Goal: Task Accomplishment & Management: Manage account settings

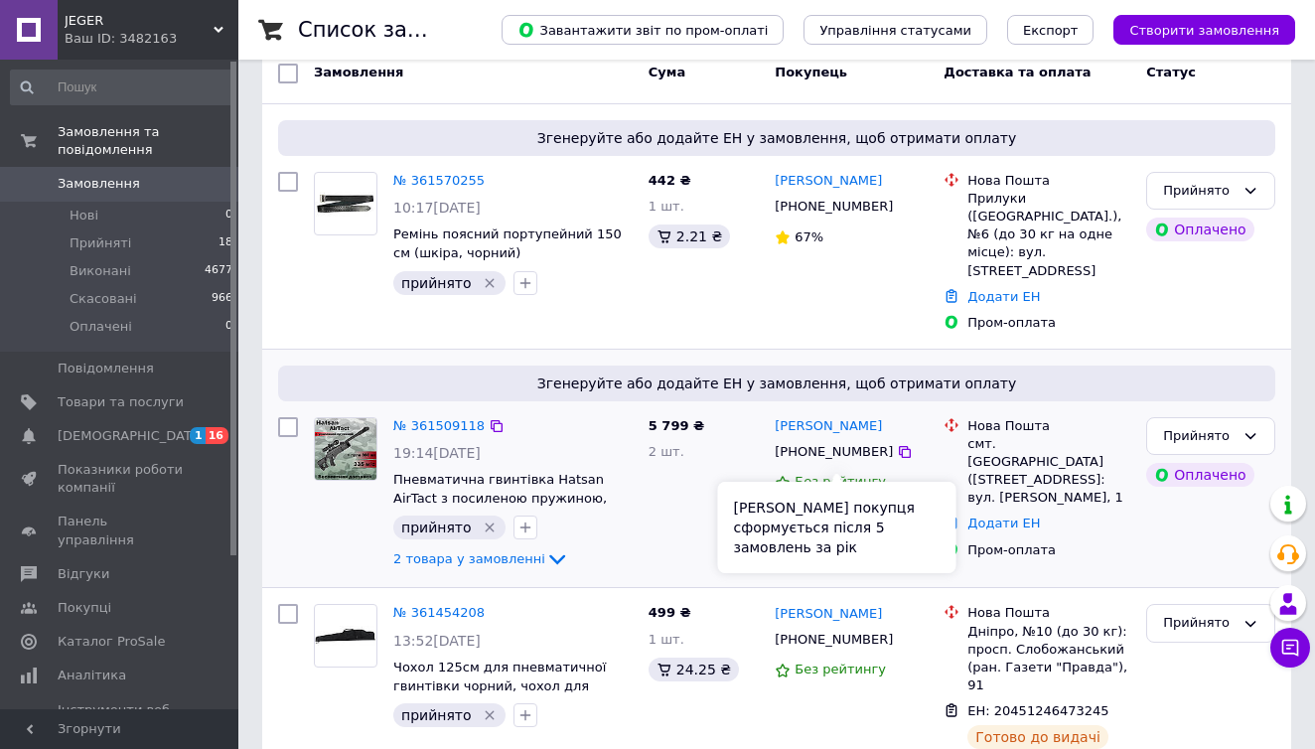
scroll to position [175, 0]
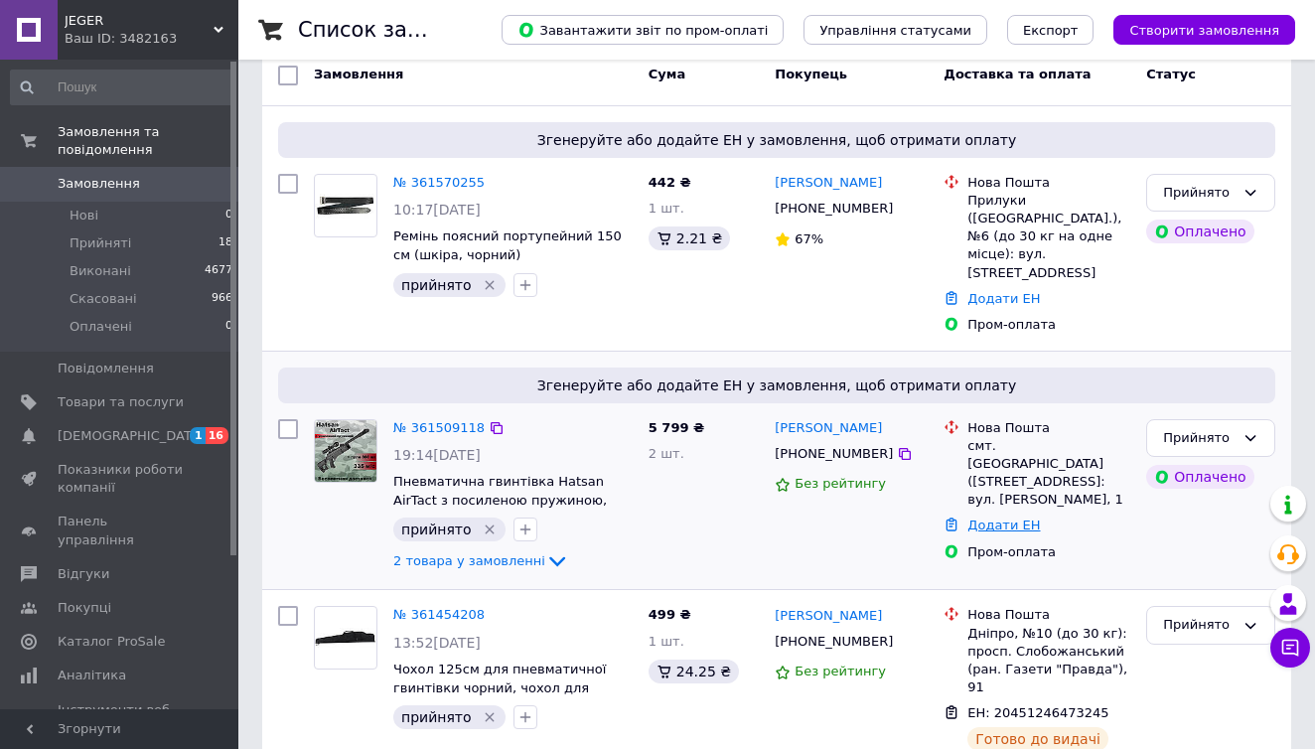
click at [973, 517] on link "Додати ЕН" at bounding box center [1003, 524] width 72 height 15
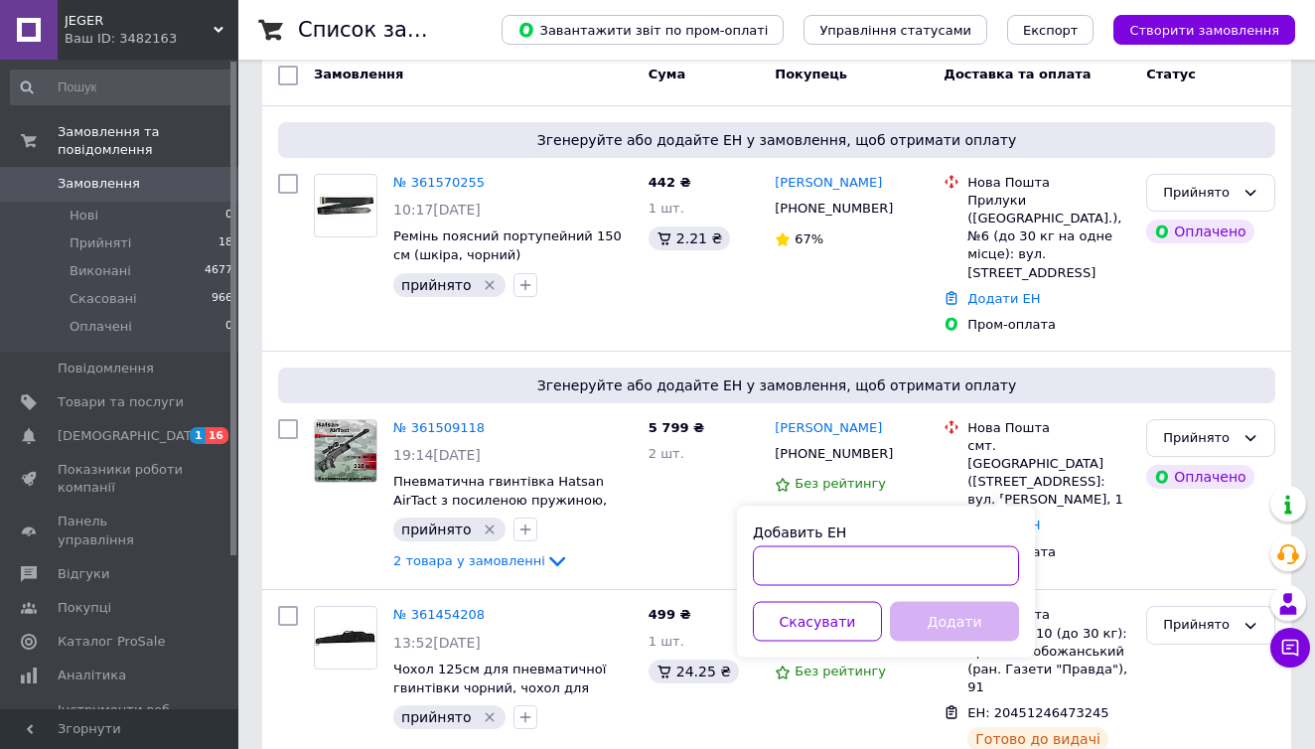
click at [782, 567] on input "Добавить ЕН" at bounding box center [886, 566] width 266 height 40
paste input "20451247190143"
type input "20451247190143"
click at [933, 619] on button "Додати" at bounding box center [954, 622] width 129 height 40
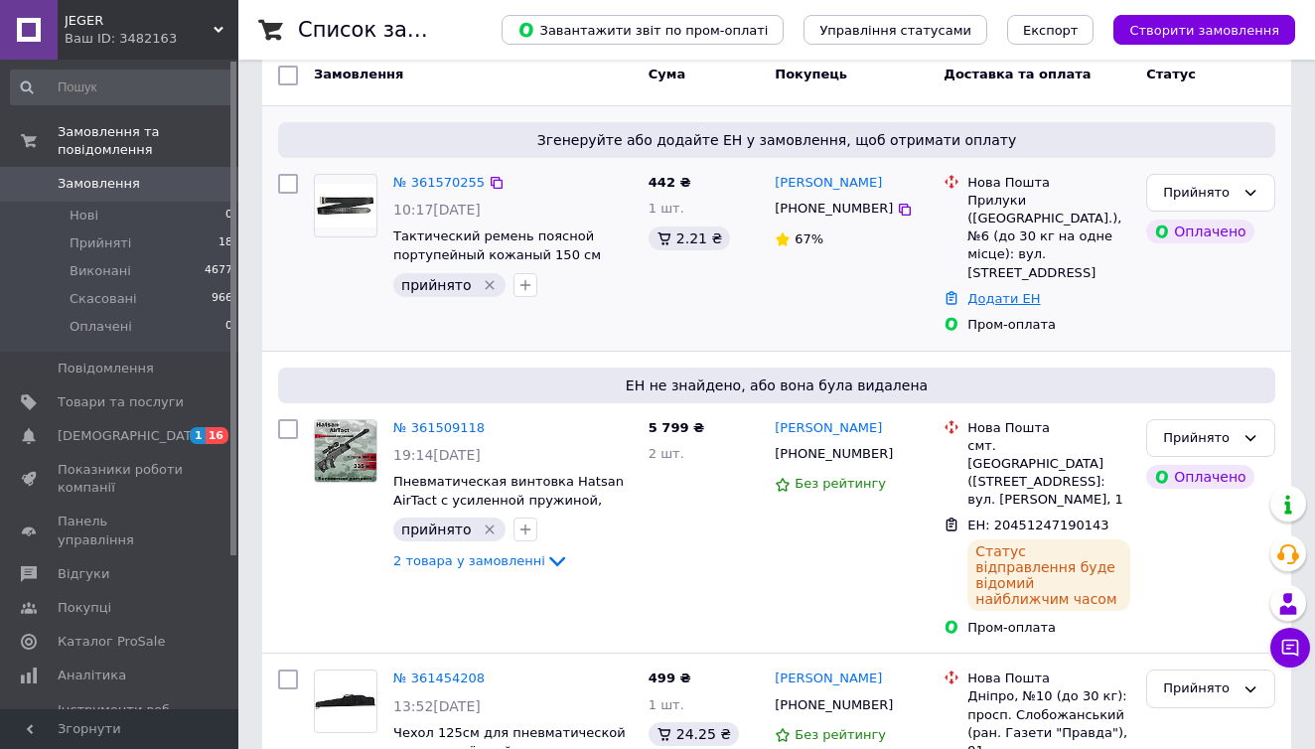
click at [1008, 291] on link "Додати ЕН" at bounding box center [1003, 298] width 72 height 15
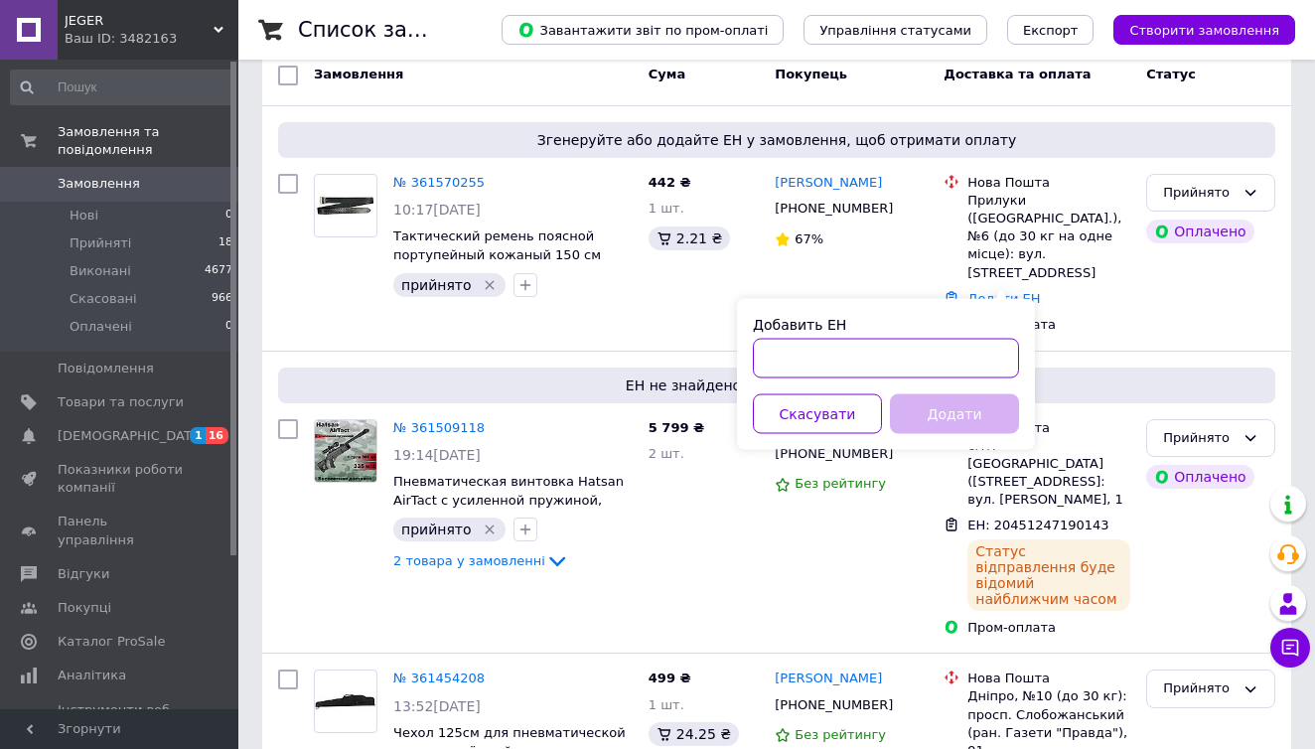
click at [919, 344] on input "Добавить ЕН" at bounding box center [886, 359] width 266 height 40
paste input "20451247190181"
type input "20451247190181"
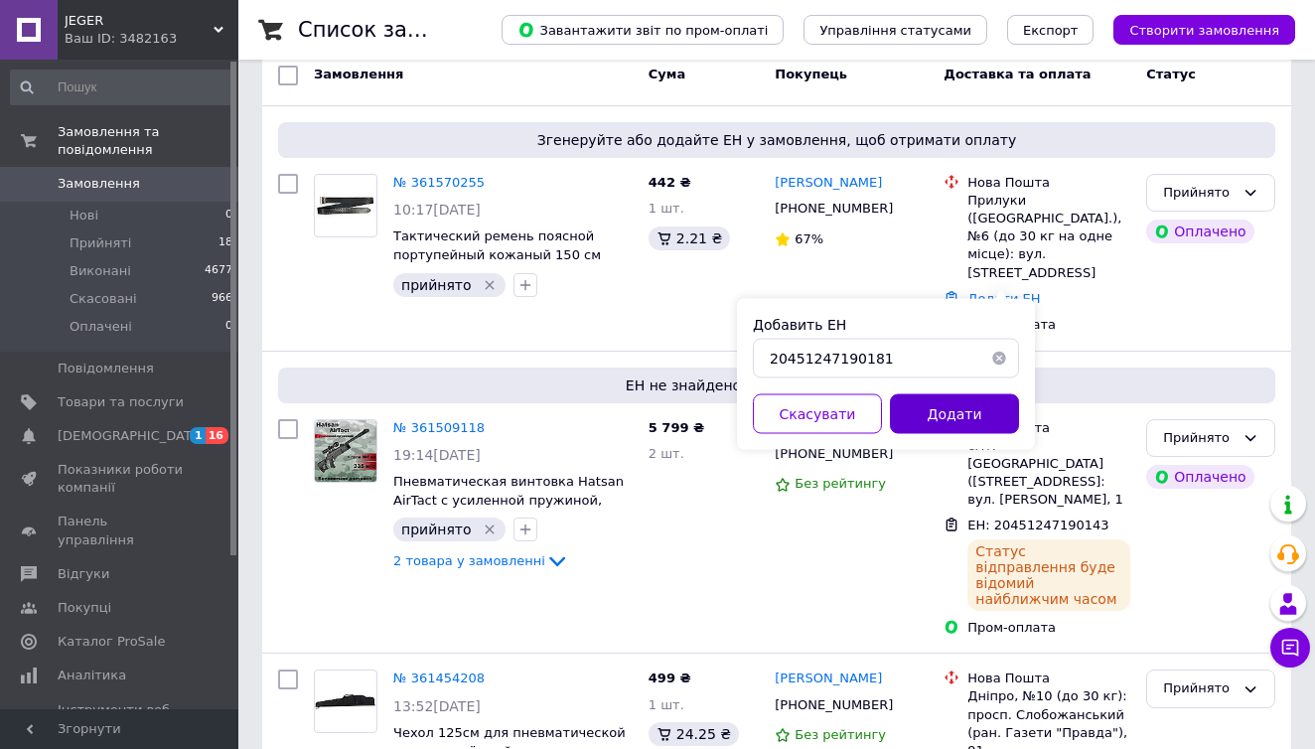
click at [928, 421] on button "Додати" at bounding box center [954, 414] width 129 height 40
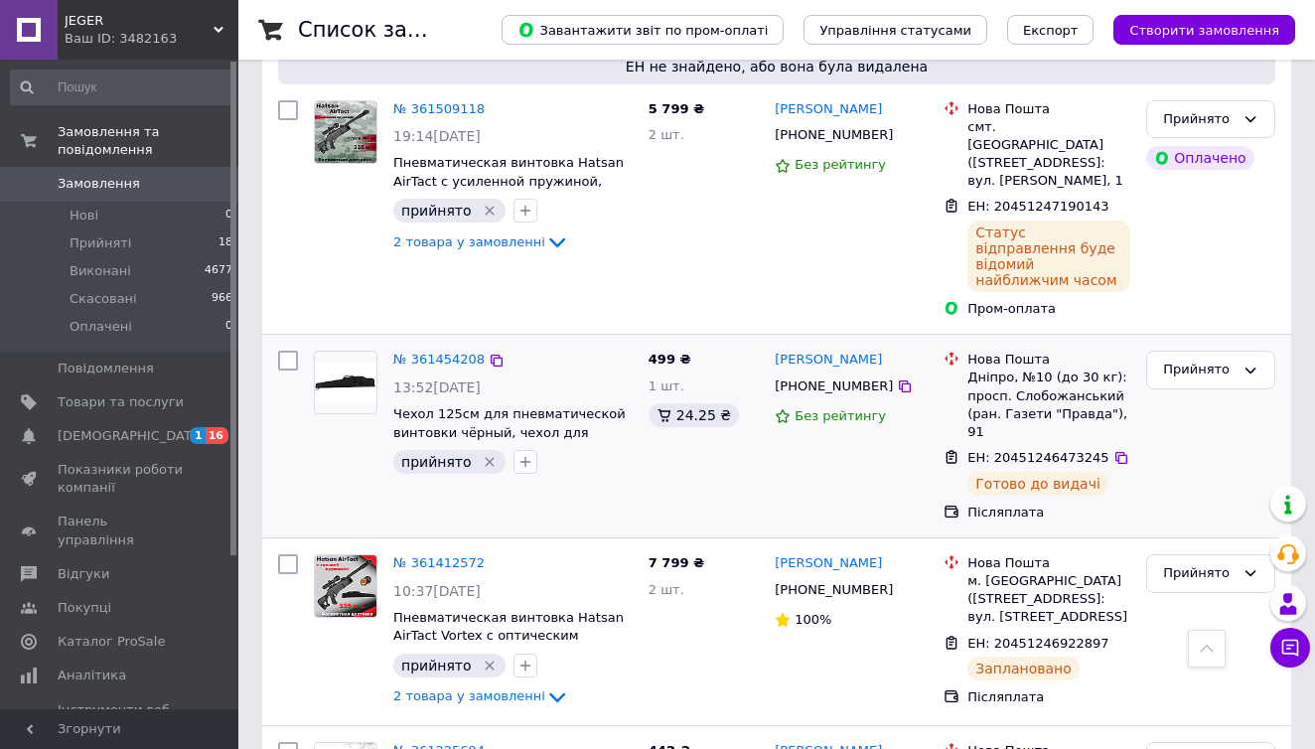
scroll to position [591, 0]
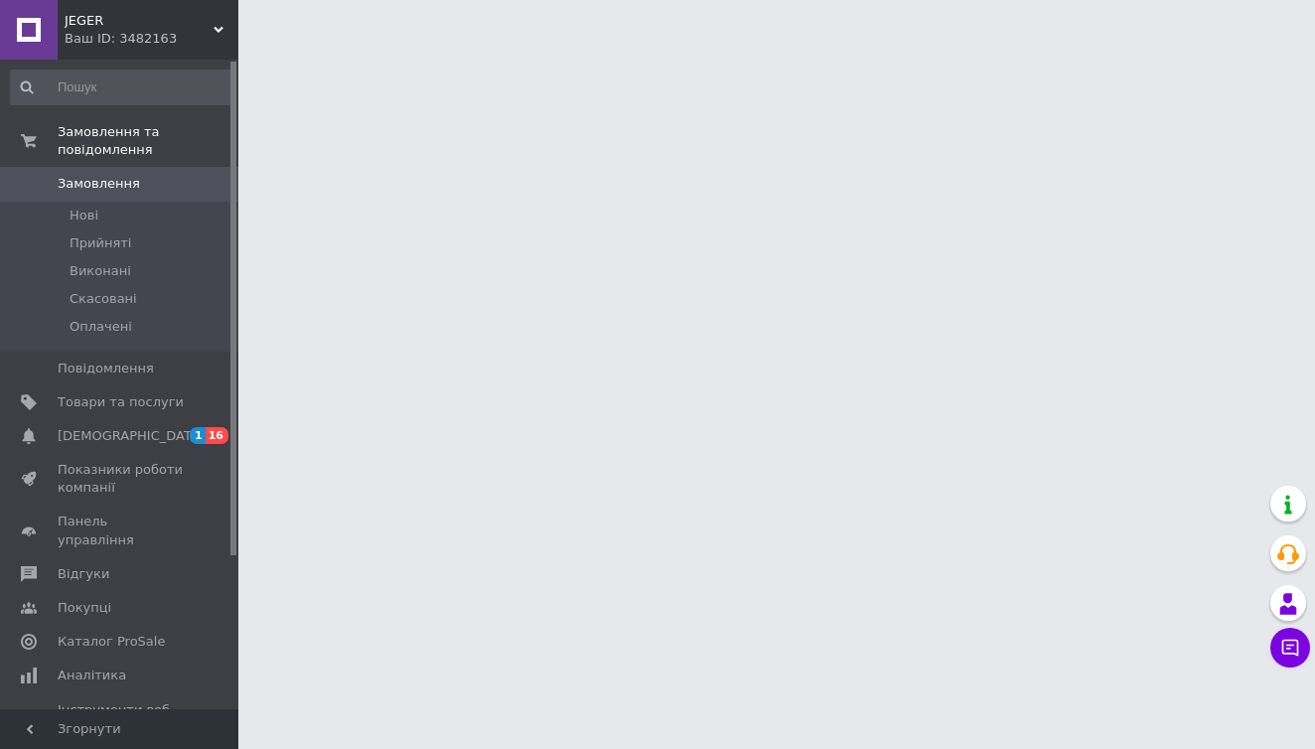
click at [1279, 665] on div "Чат з покупцем" at bounding box center [1290, 648] width 40 height 40
click at [1286, 643] on icon at bounding box center [1290, 647] width 20 height 20
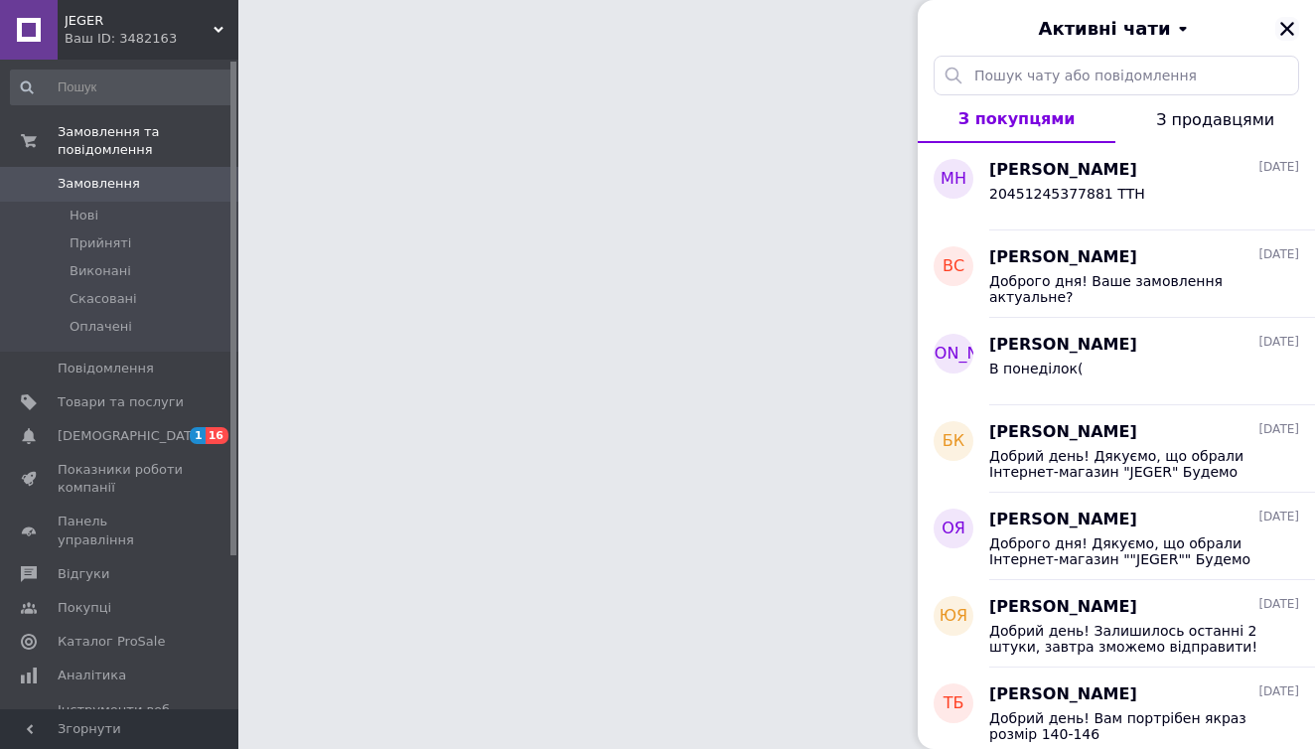
click at [1283, 30] on icon "Закрити" at bounding box center [1287, 29] width 18 height 18
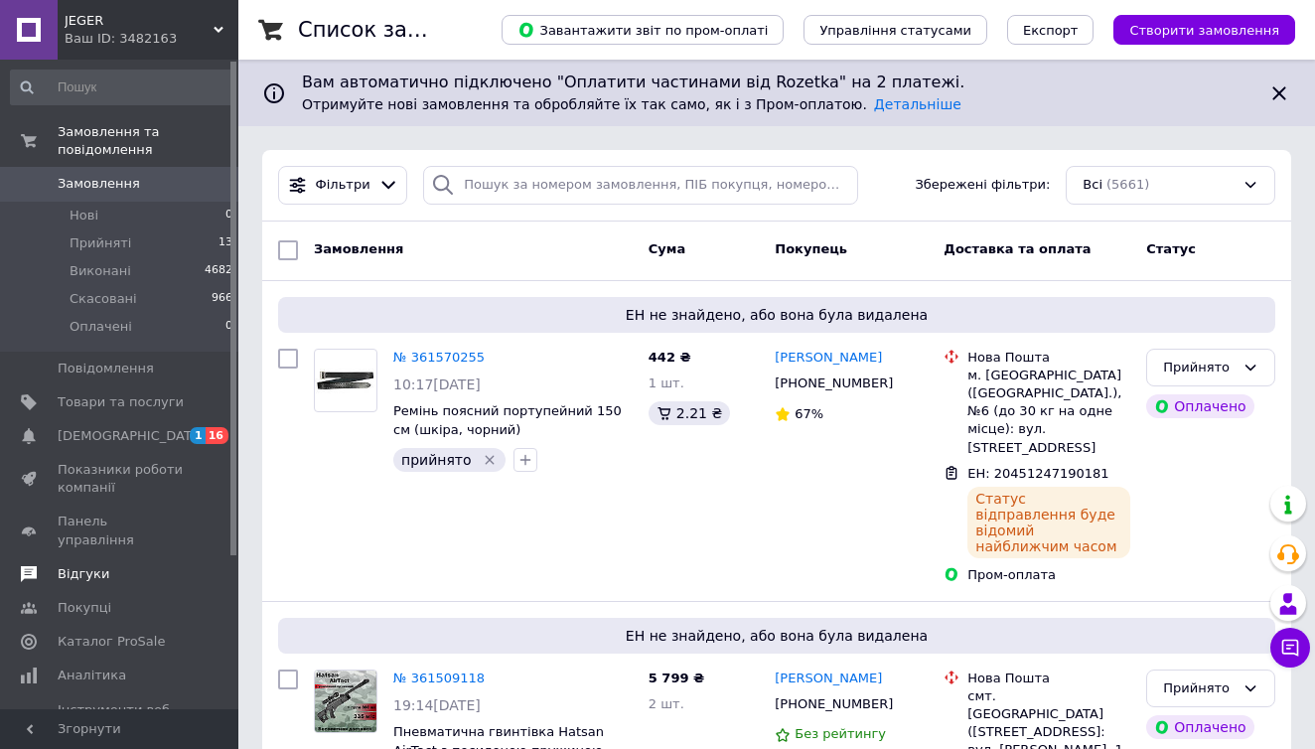
click at [78, 565] on span "Відгуки" at bounding box center [84, 574] width 52 height 18
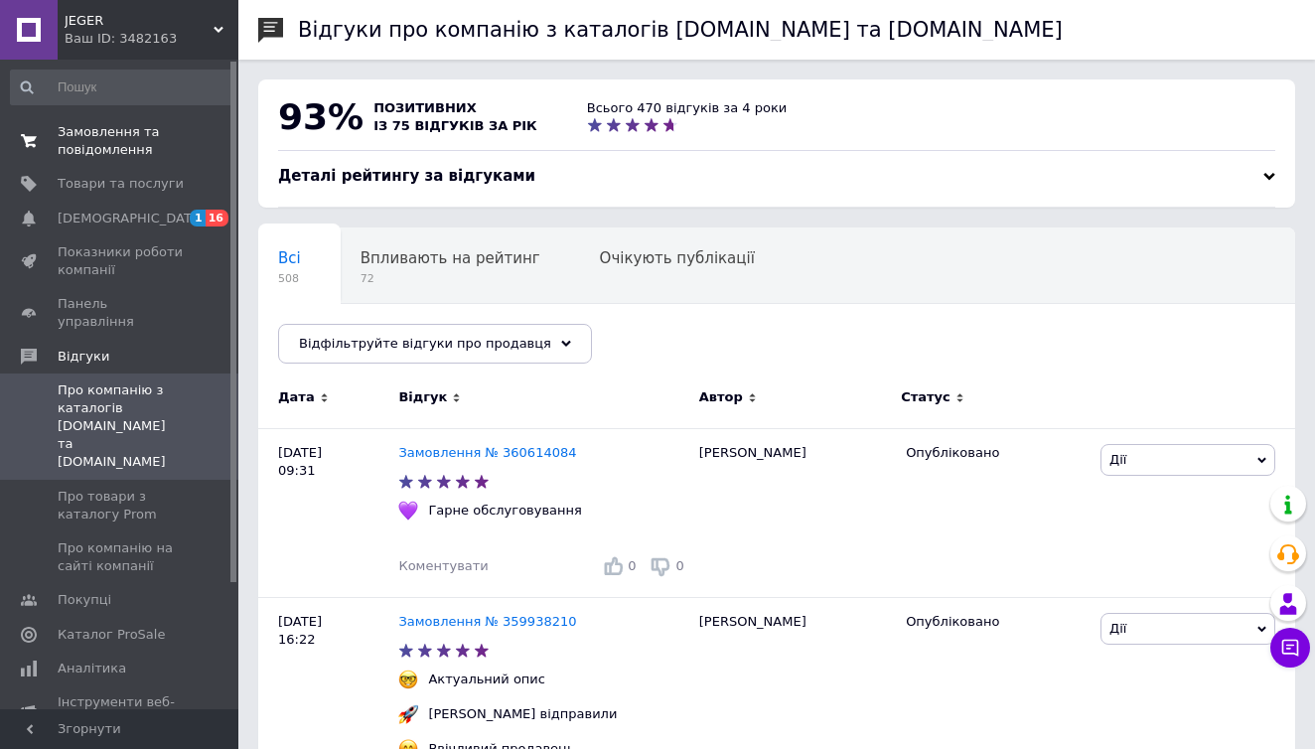
click at [110, 136] on span "Замовлення та повідомлення" at bounding box center [121, 141] width 126 height 36
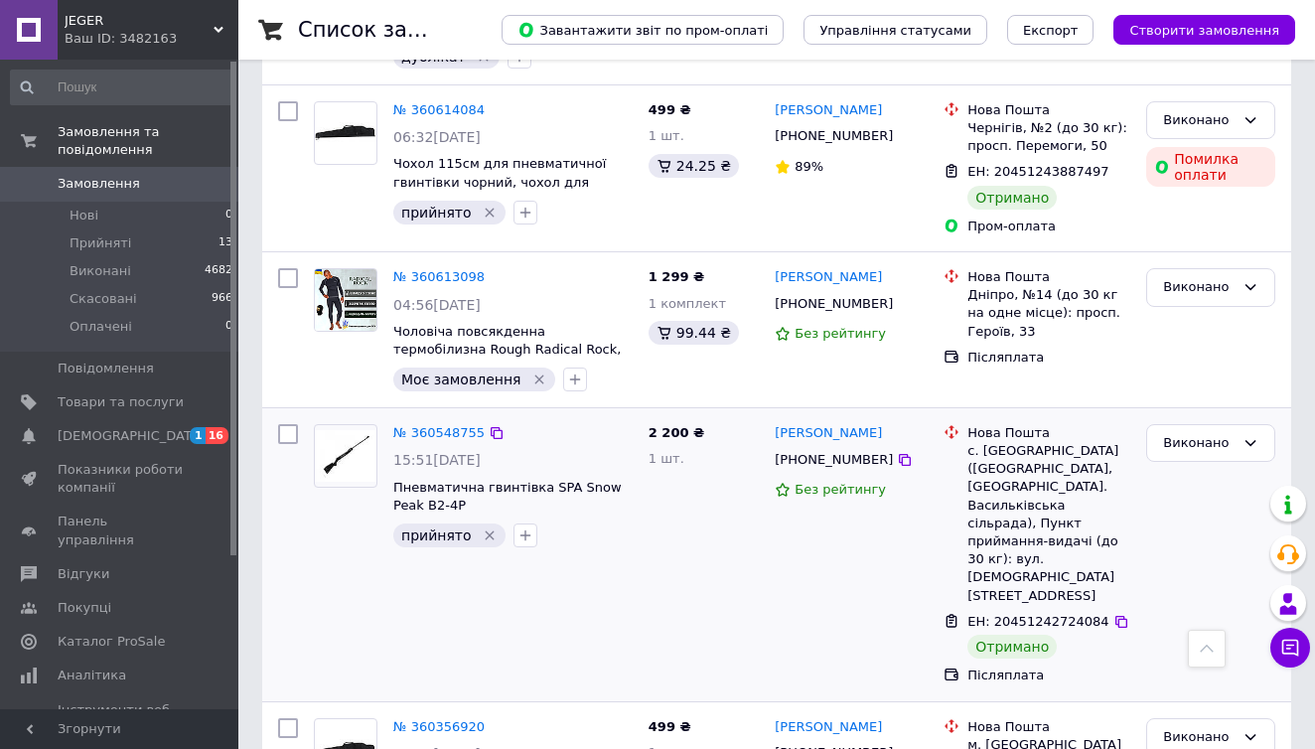
scroll to position [3595, 0]
click at [154, 268] on li "Виконані 4682" at bounding box center [122, 271] width 244 height 28
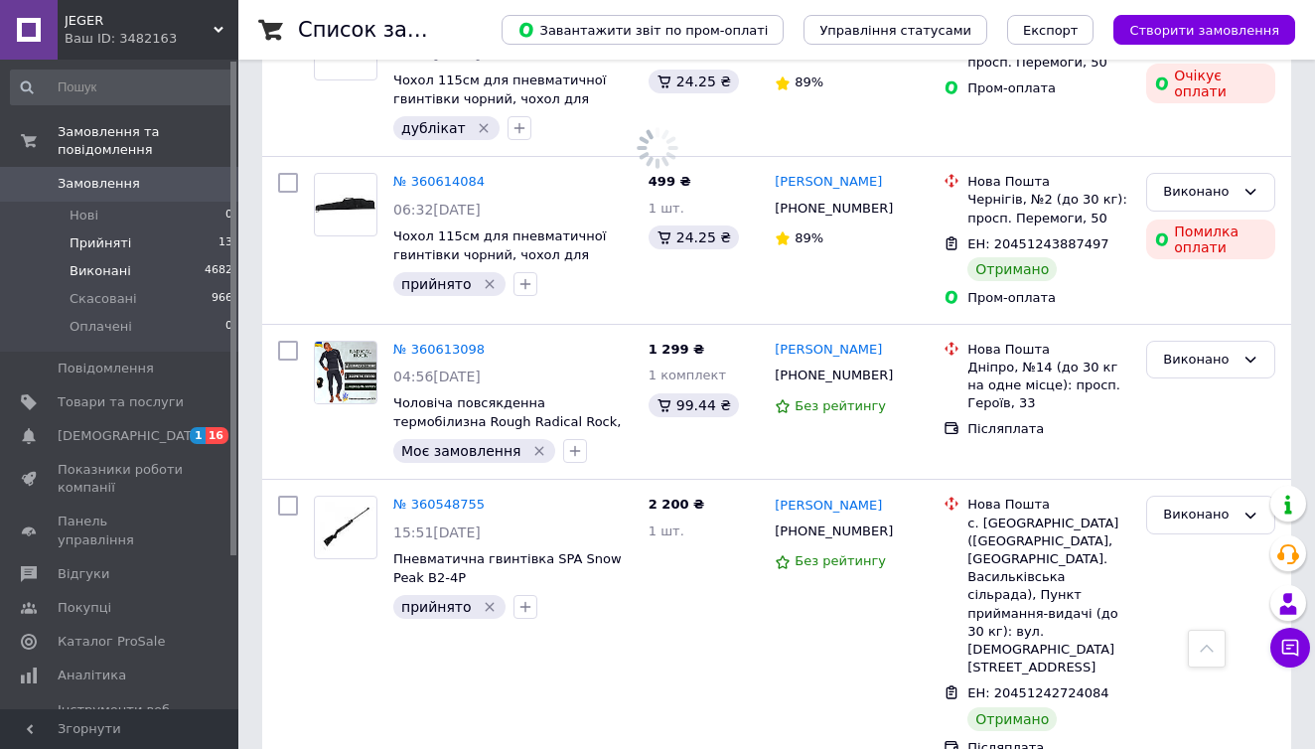
click at [138, 239] on li "Прийняті 13" at bounding box center [122, 243] width 244 height 28
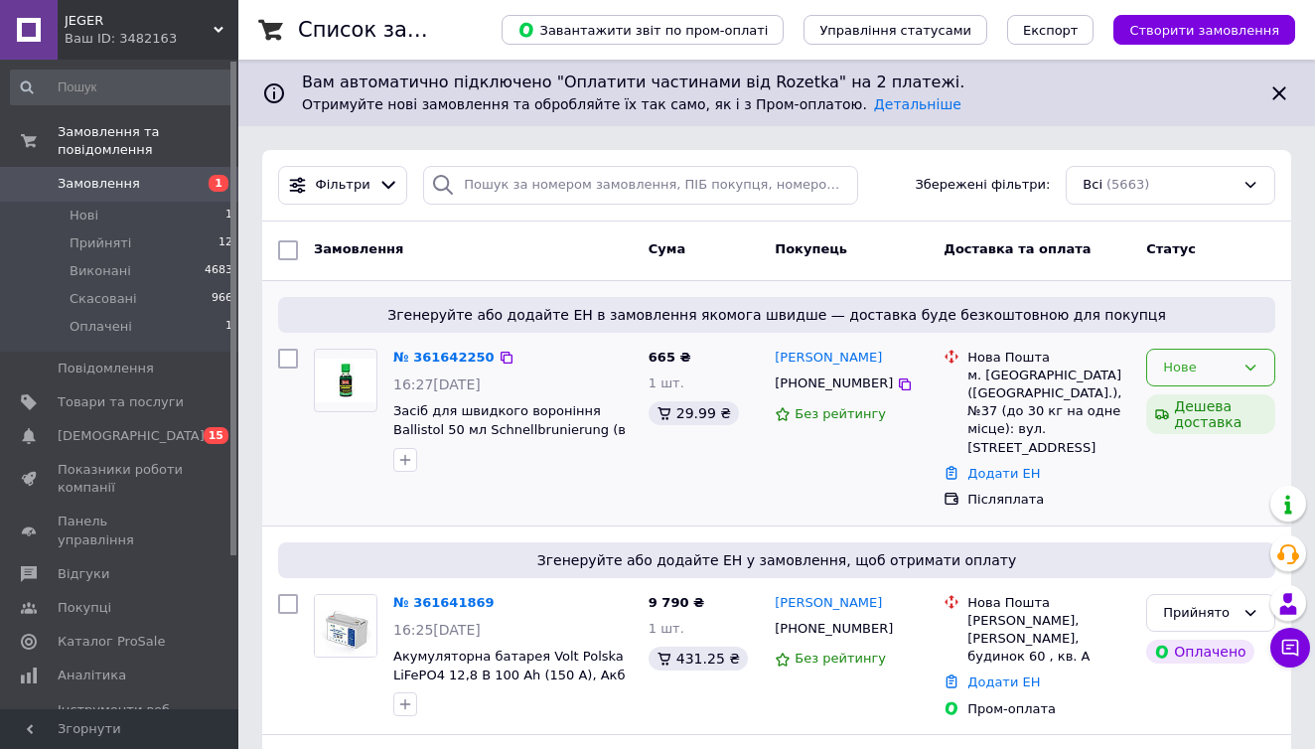
click at [1188, 360] on div "Нове" at bounding box center [1198, 367] width 71 height 21
click at [1192, 417] on li "Прийнято" at bounding box center [1210, 408] width 127 height 37
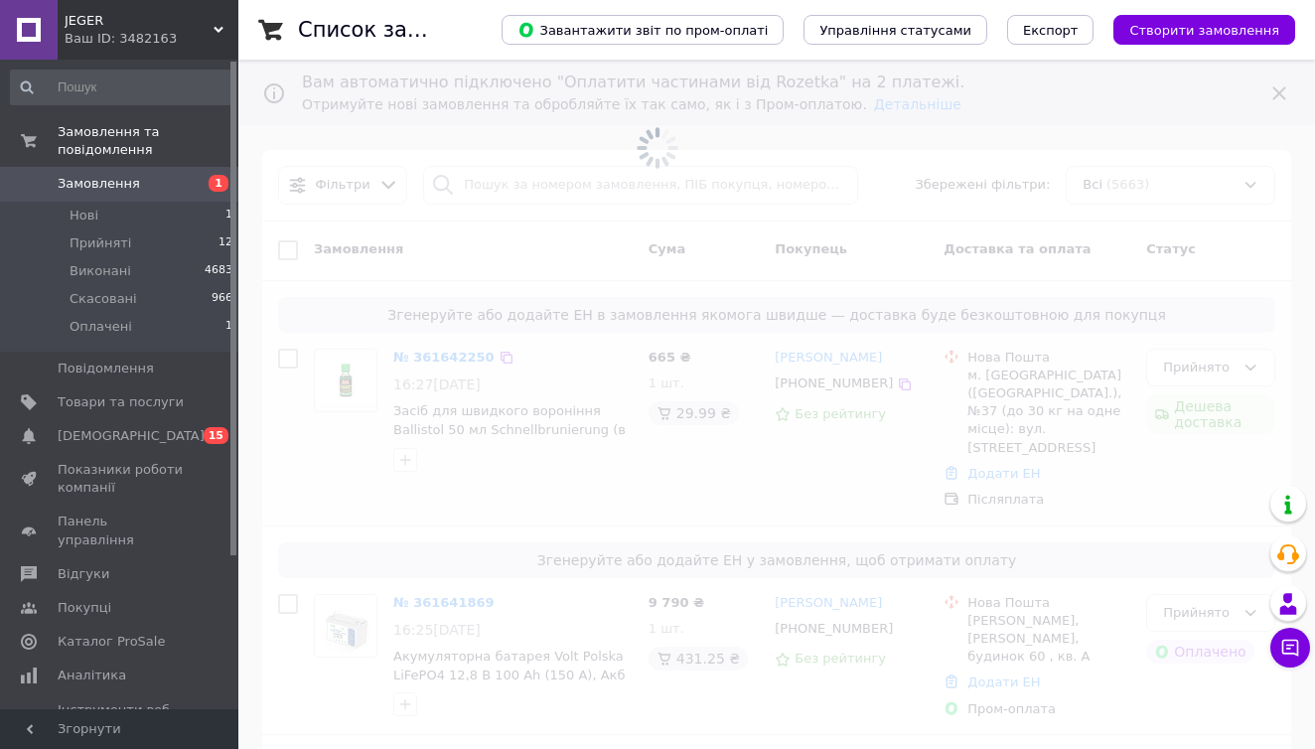
click at [1199, 572] on span at bounding box center [657, 374] width 1315 height 749
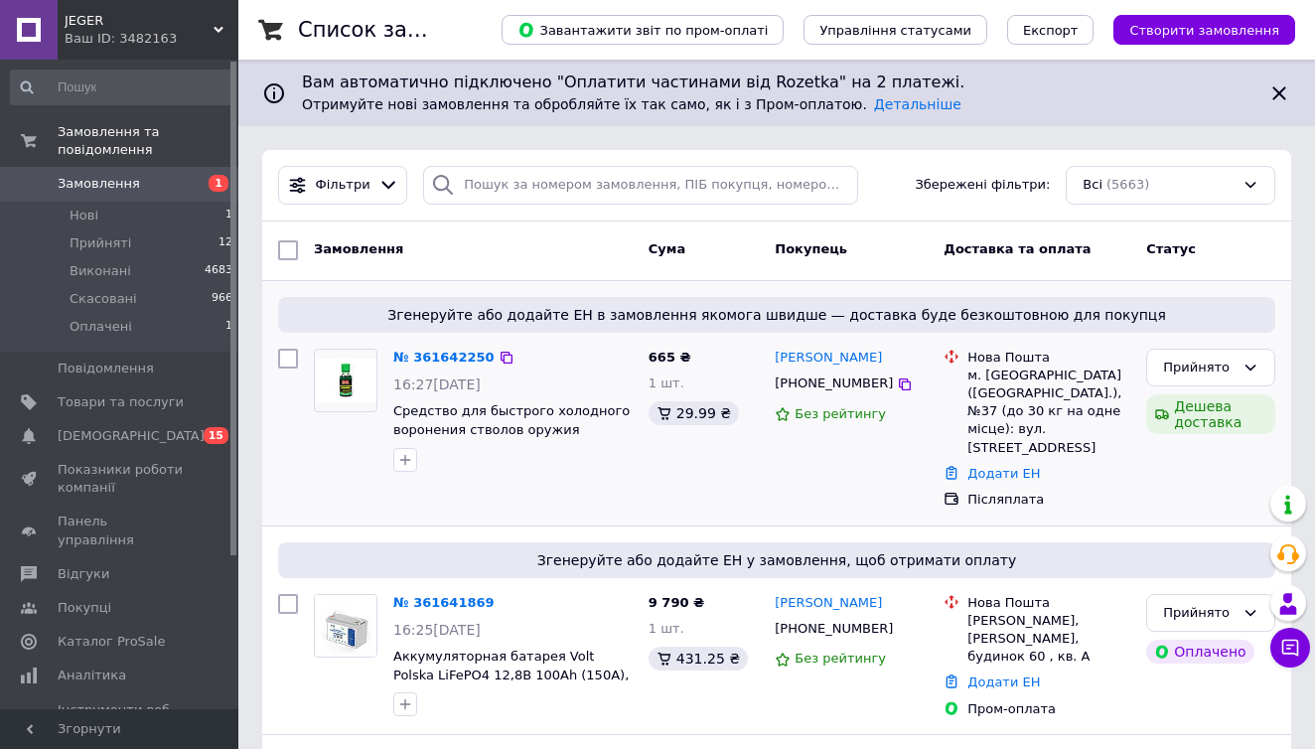
click at [1199, 603] on div "Прийнято" at bounding box center [1198, 613] width 71 height 21
click at [1200, 526] on div "Згенеруйте або додайте ЕН у замовлення, щоб отримати оплату № 361641869 16:25, …" at bounding box center [776, 630] width 1029 height 209
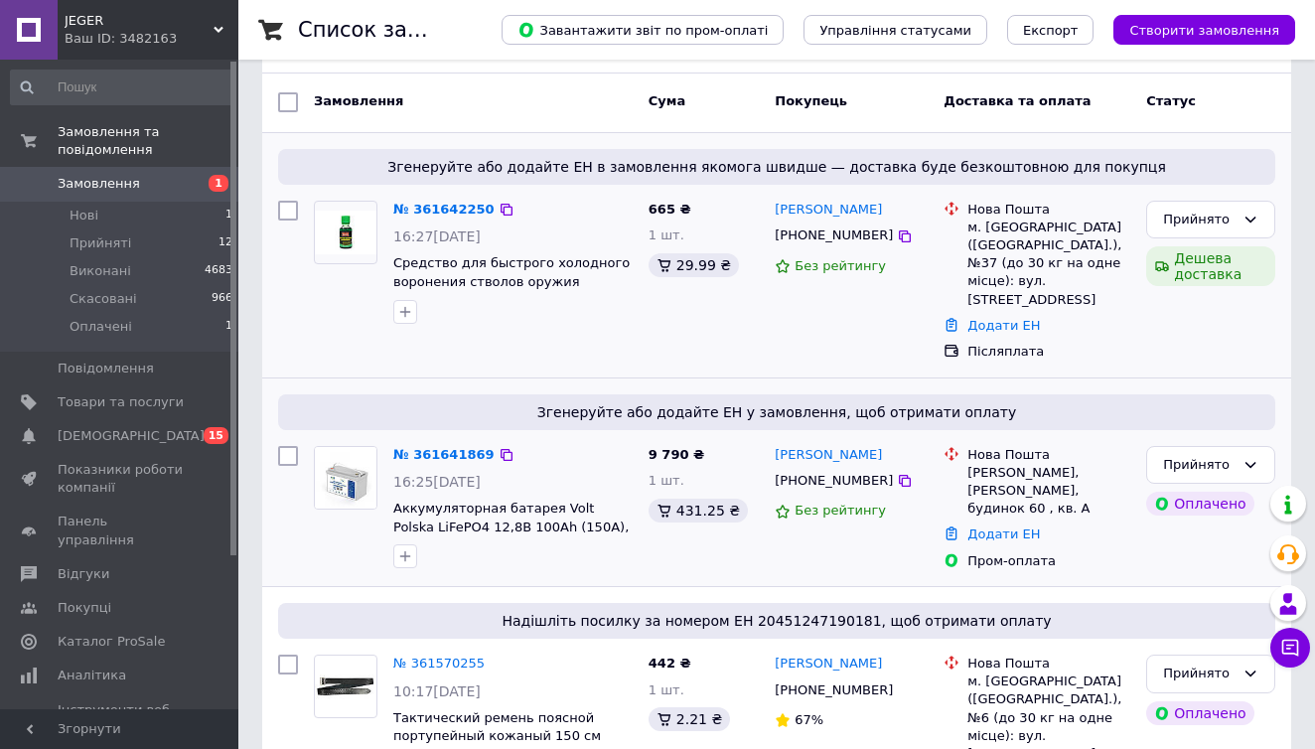
scroll to position [156, 0]
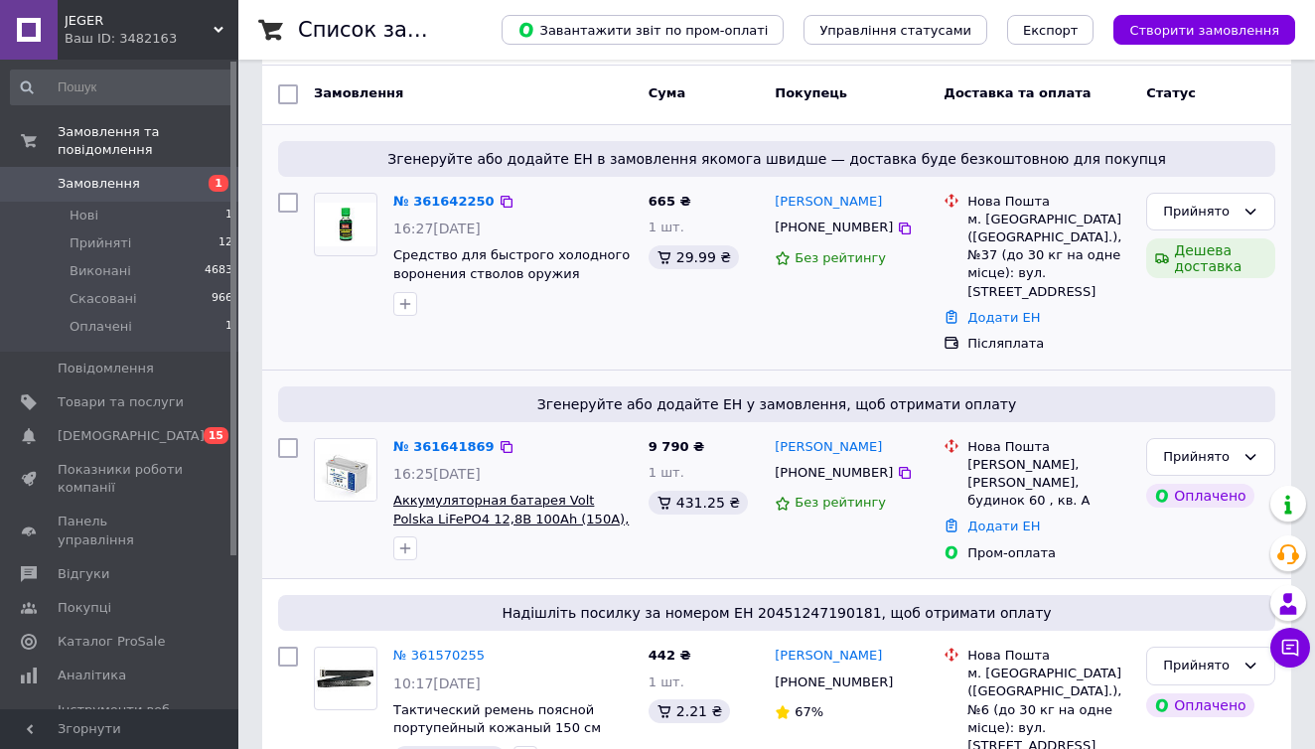
click at [504, 492] on span "Аккумуляторная батарея Volt Polska LiFePO4 12,8В 100Ah (150А), Акб lifepo4 с Bl…" at bounding box center [510, 527] width 235 height 70
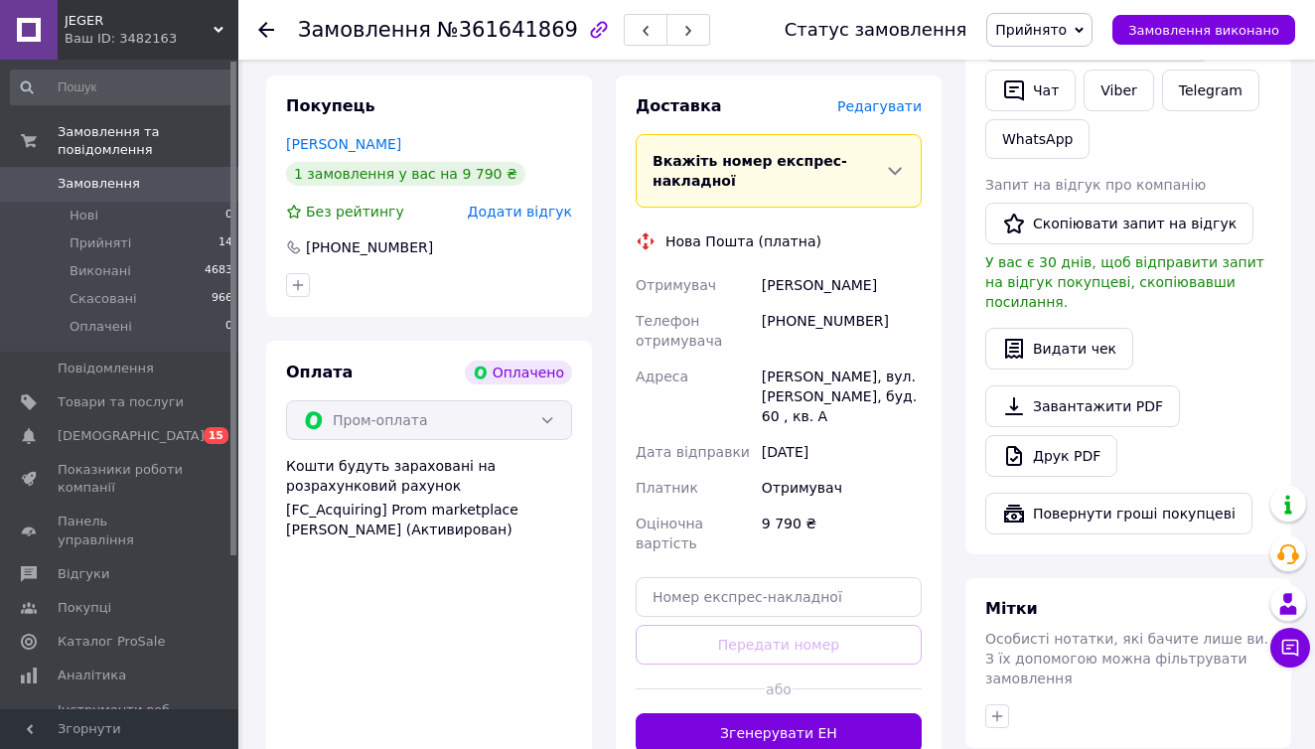
scroll to position [491, 0]
drag, startPoint x: 844, startPoint y: 279, endPoint x: 760, endPoint y: 286, distance: 84.7
click at [760, 286] on div "[PERSON_NAME]" at bounding box center [842, 284] width 168 height 36
copy div "[PERSON_NAME]"
drag, startPoint x: 890, startPoint y: 317, endPoint x: 791, endPoint y: 321, distance: 98.4
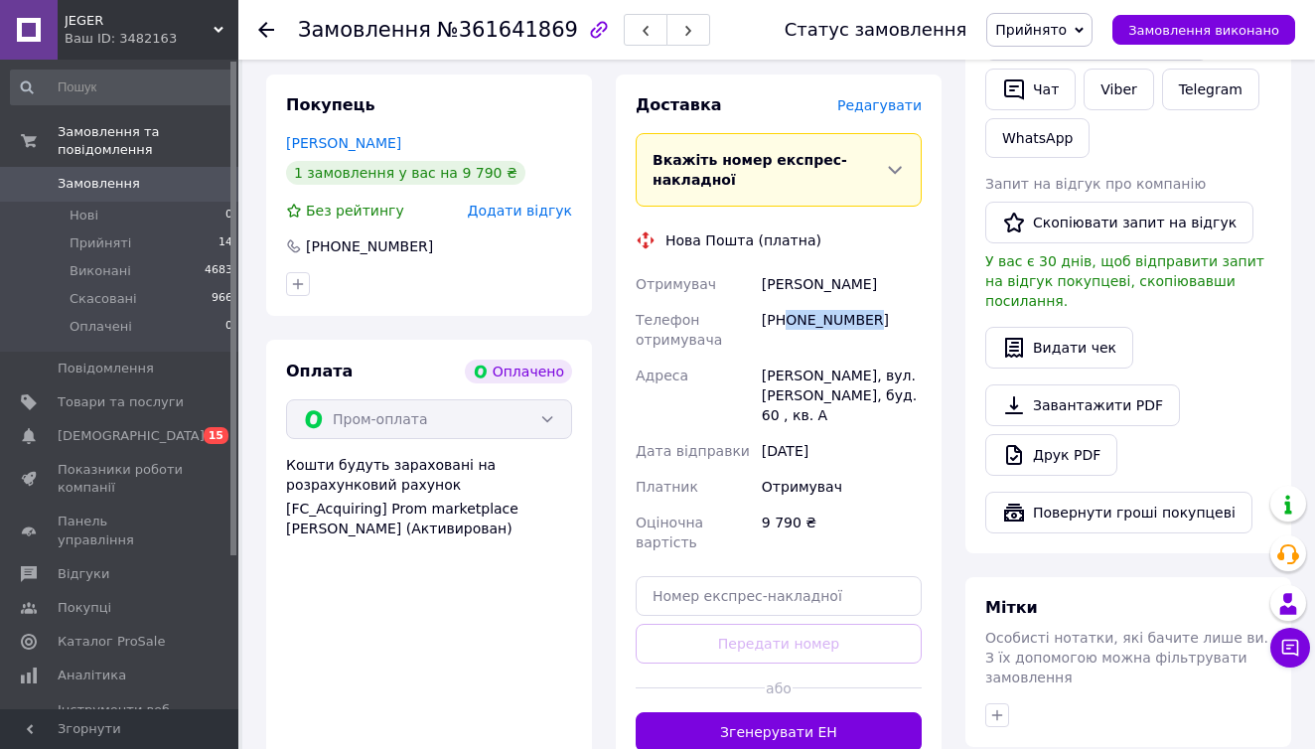
click at [791, 321] on div "[PHONE_NUMBER]" at bounding box center [842, 330] width 168 height 56
copy div "0938304597"
drag, startPoint x: 766, startPoint y: 375, endPoint x: 918, endPoint y: 402, distance: 155.2
click at [918, 402] on div "[PERSON_NAME], вул. [PERSON_NAME], буд. 60 , кв. А" at bounding box center [842, 394] width 168 height 75
copy div "[PERSON_NAME], вул. [PERSON_NAME], буд. 60 , кв. А"
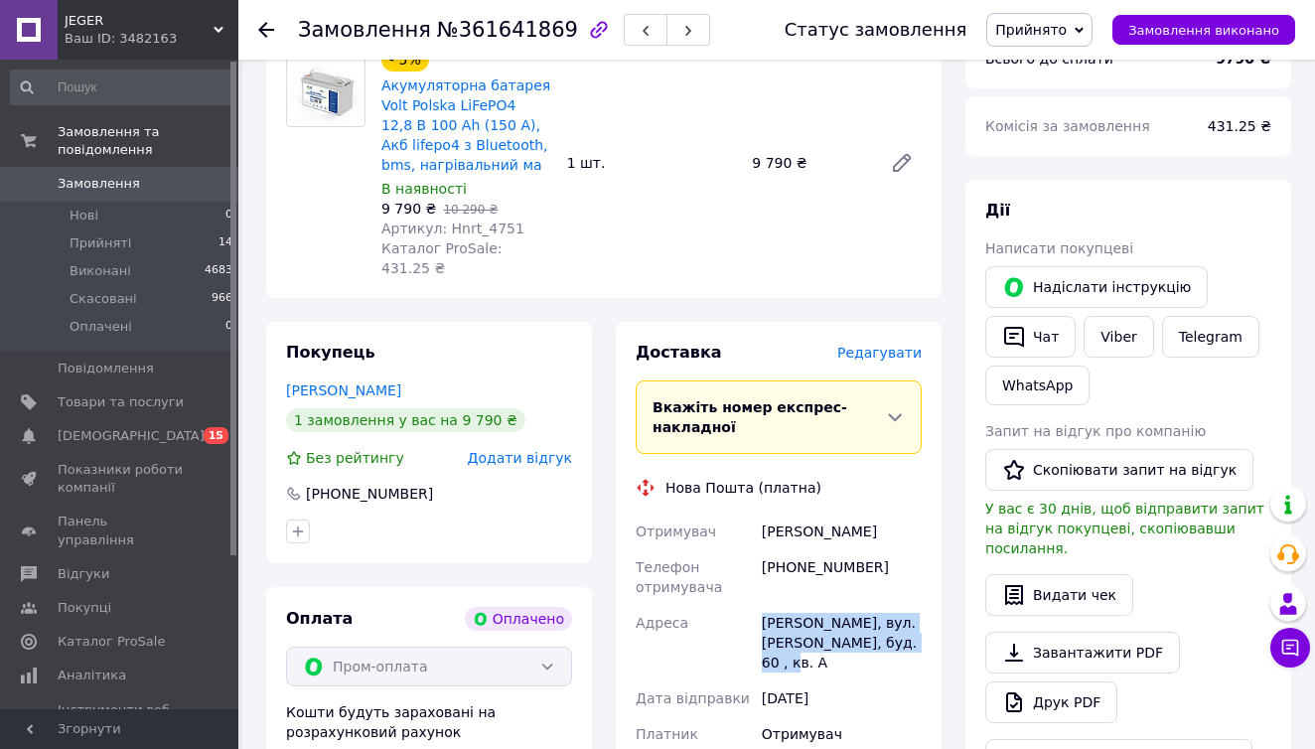
scroll to position [249, 0]
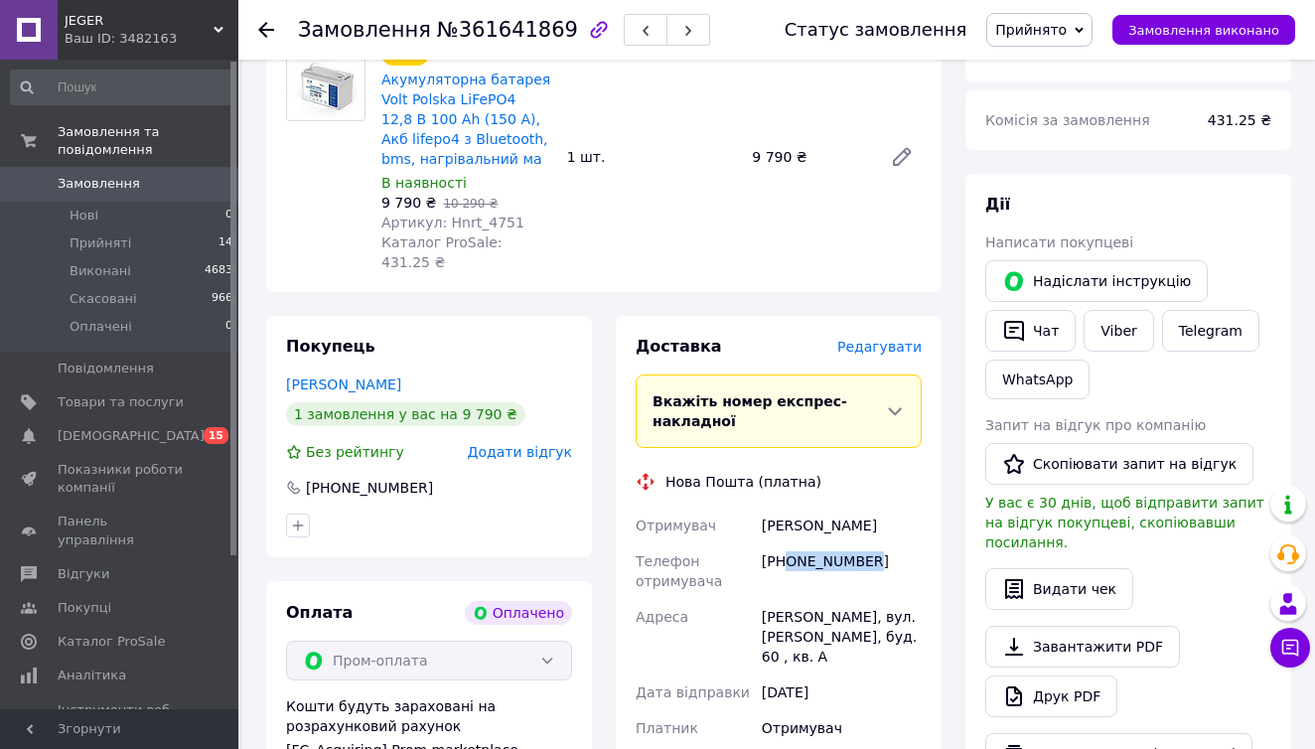
drag, startPoint x: 878, startPoint y: 560, endPoint x: 788, endPoint y: 556, distance: 89.5
click at [788, 556] on div "[PHONE_NUMBER]" at bounding box center [842, 571] width 168 height 56
copy div "0938304597"
drag, startPoint x: 853, startPoint y: 522, endPoint x: 759, endPoint y: 532, distance: 94.9
click at [759, 533] on div "[PERSON_NAME]" at bounding box center [842, 525] width 168 height 36
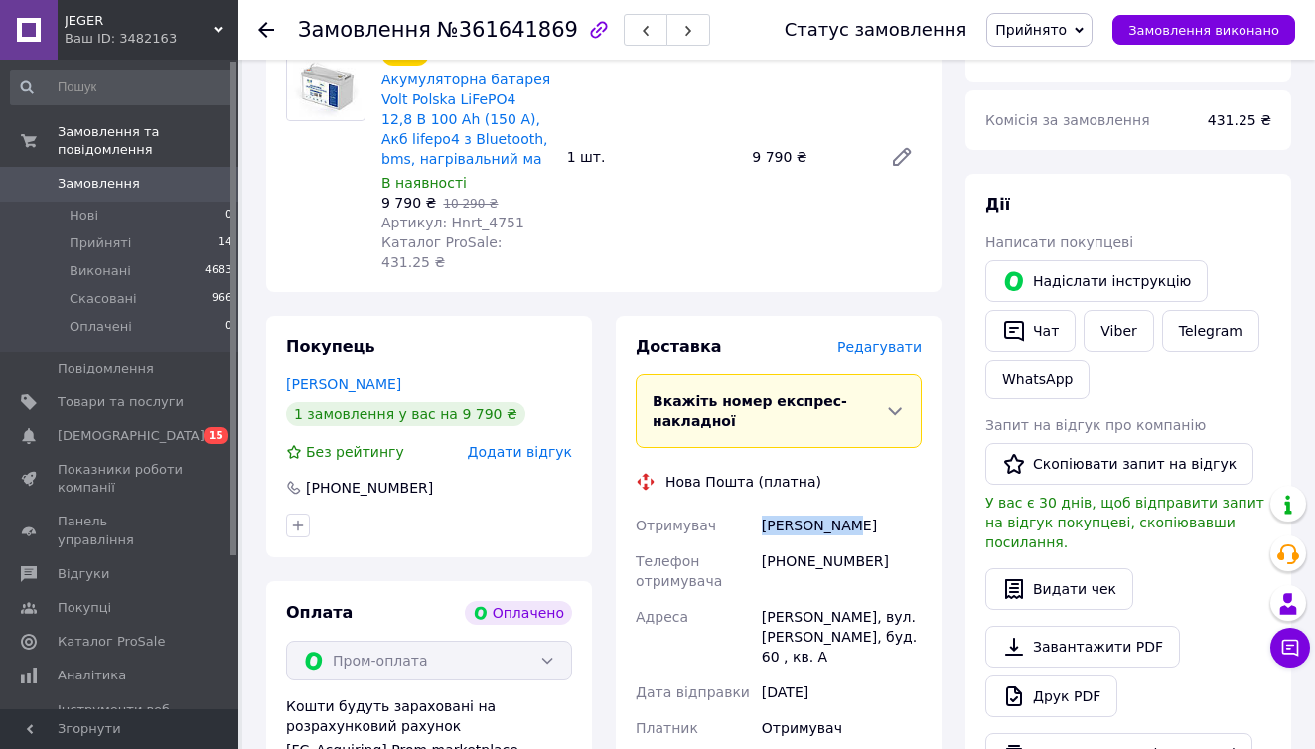
drag, startPoint x: 761, startPoint y: 526, endPoint x: 857, endPoint y: 524, distance: 96.3
click at [858, 524] on div "[PERSON_NAME]" at bounding box center [842, 525] width 168 height 36
copy div "[PERSON_NAME]"
click at [123, 241] on span "Прийняті" at bounding box center [101, 243] width 62 height 18
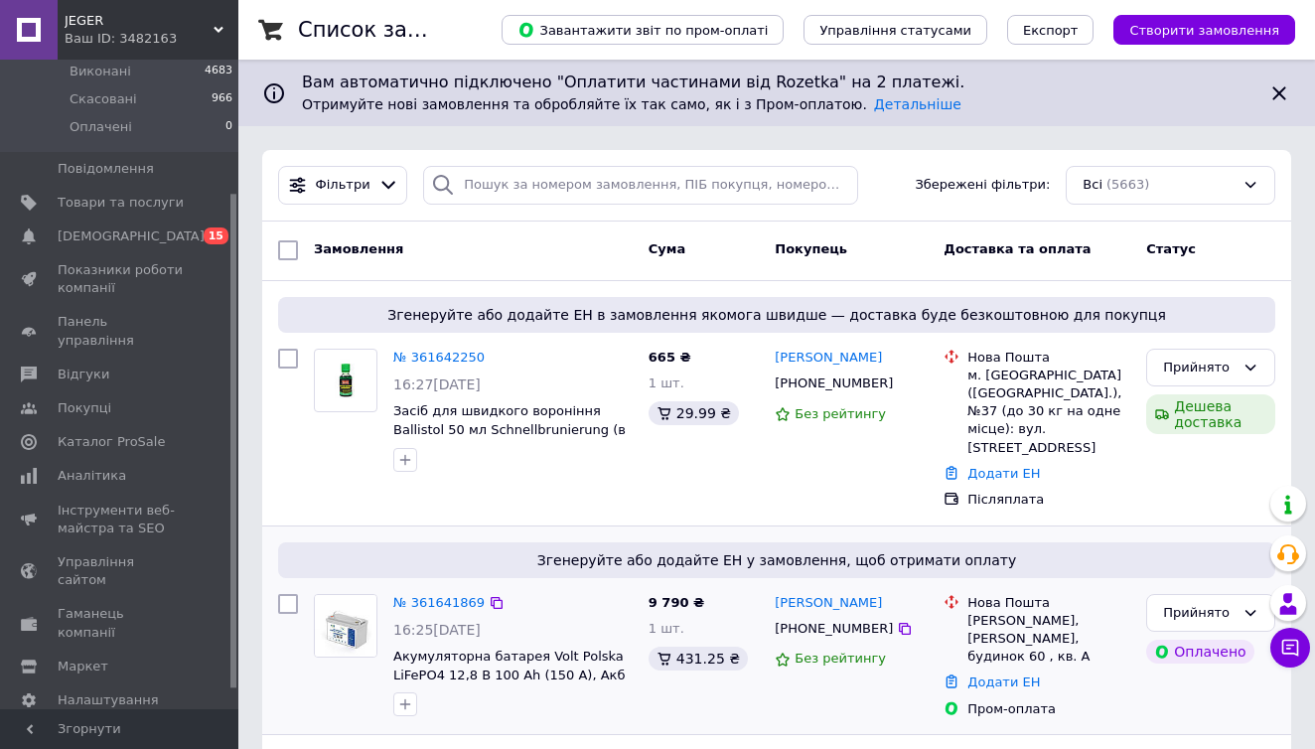
scroll to position [204, 0]
click at [716, 656] on div "9 790 ₴ 1 шт. 431.25 ₴" at bounding box center [703, 656] width 127 height 141
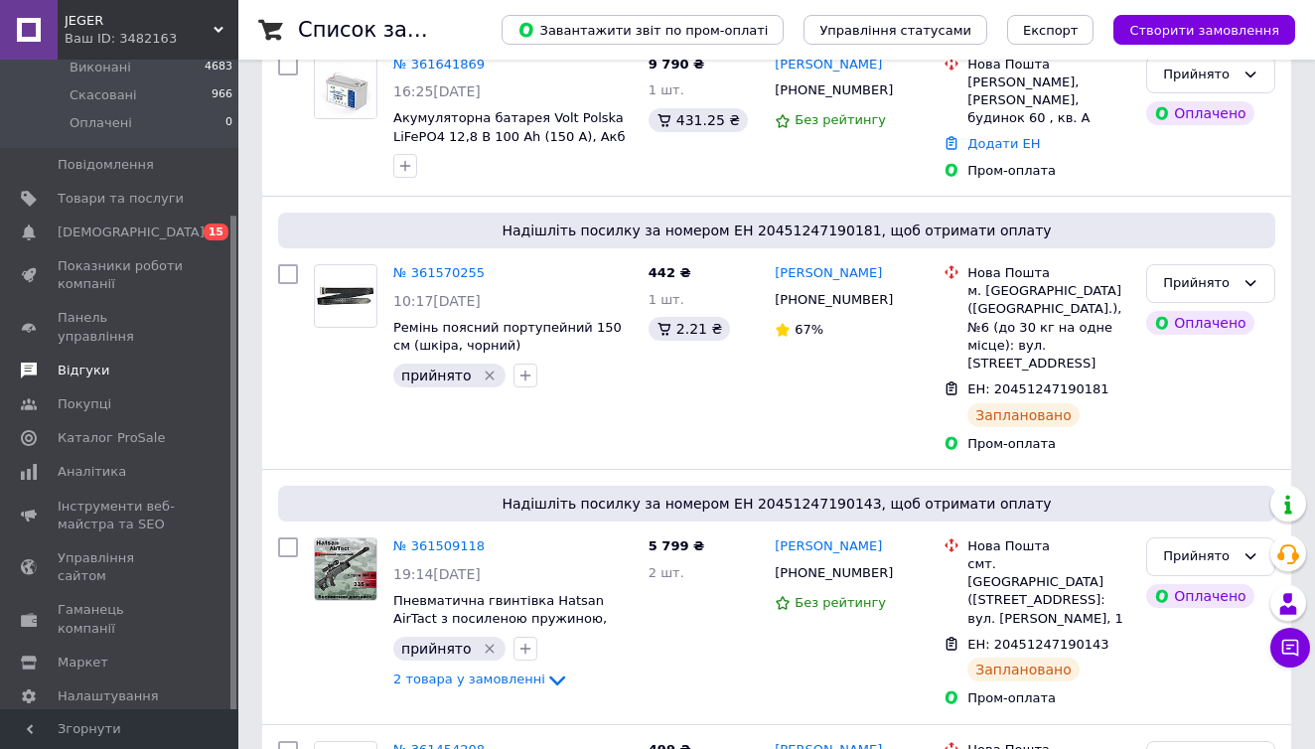
scroll to position [546, 0]
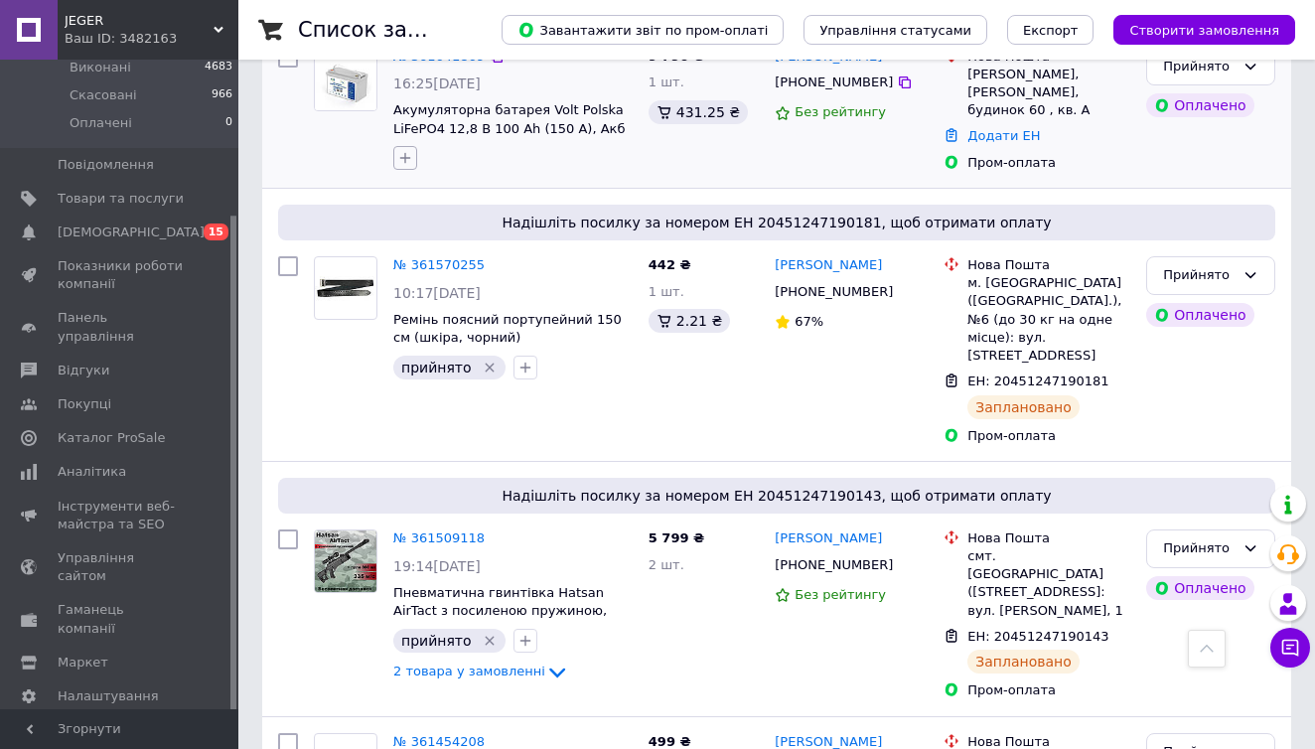
click at [413, 146] on button "button" at bounding box center [405, 158] width 24 height 24
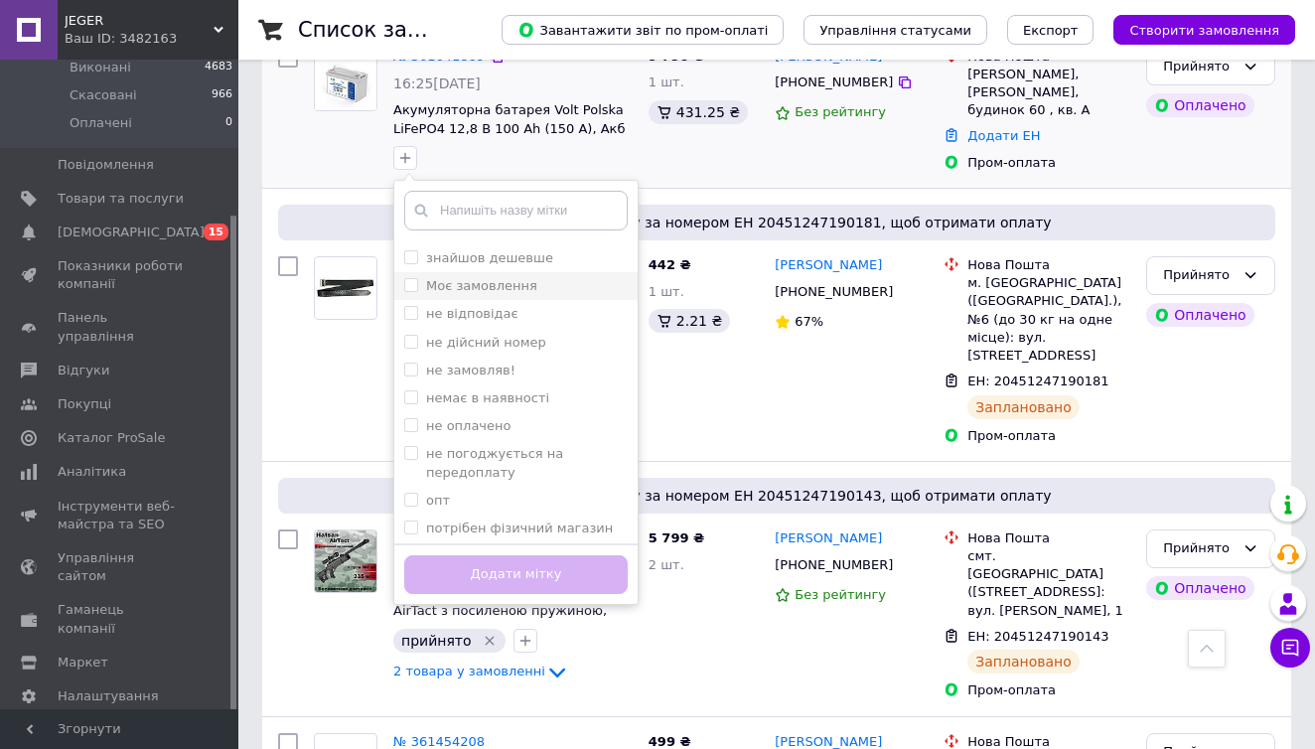
scroll to position [266, 0]
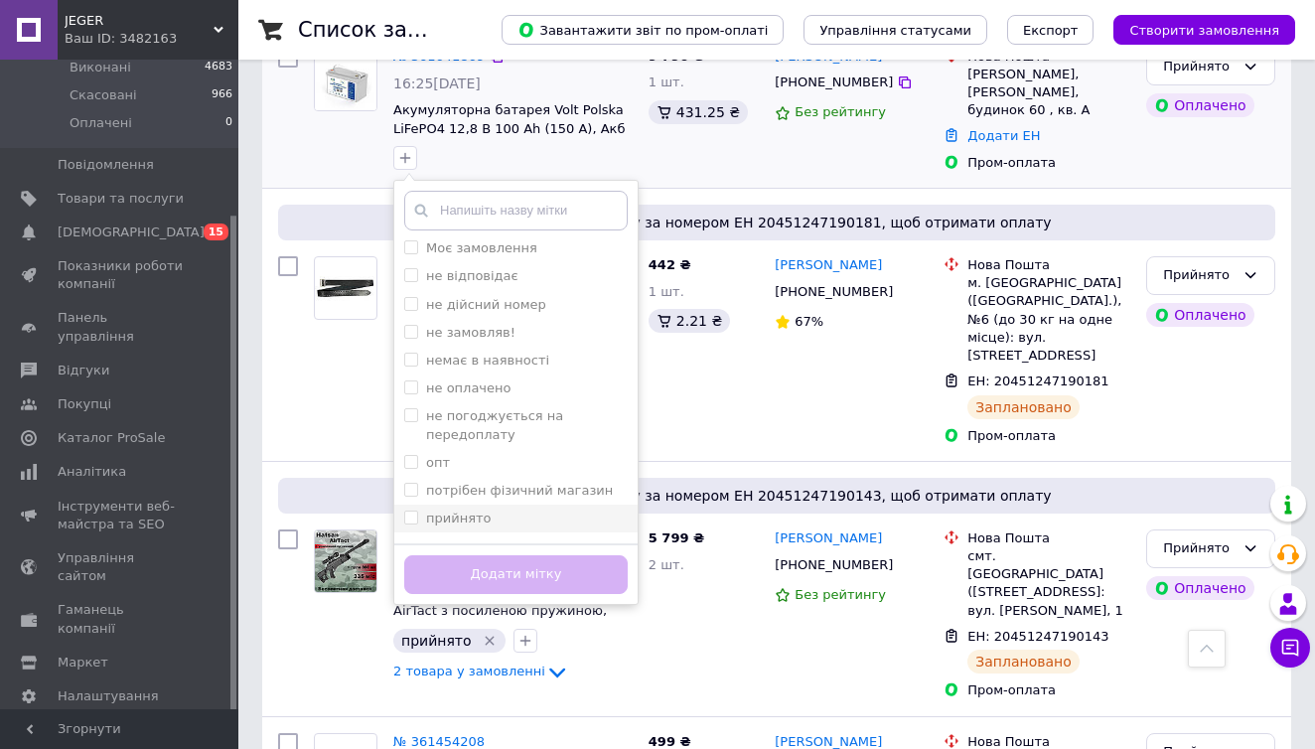
click at [483, 510] on label "прийнято" at bounding box center [459, 517] width 66 height 15
checkbox input "true"
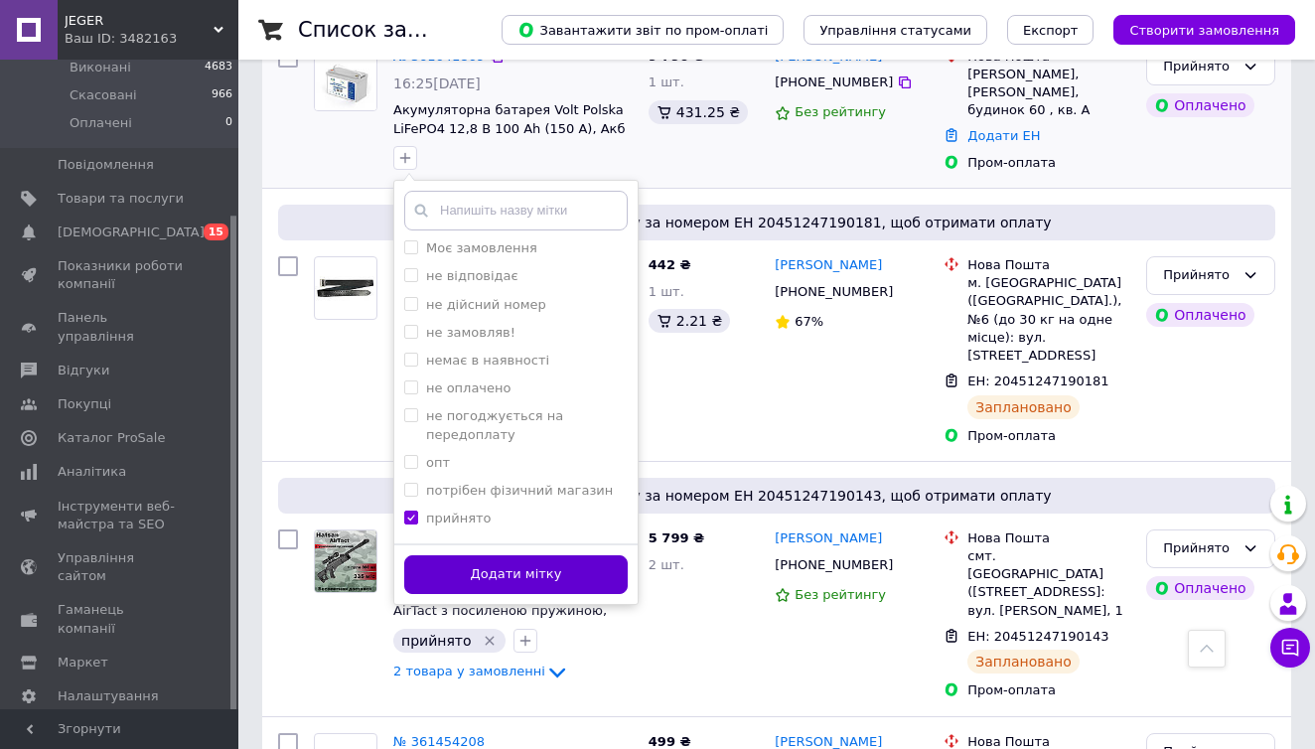
click at [486, 555] on button "Додати мітку" at bounding box center [515, 574] width 223 height 39
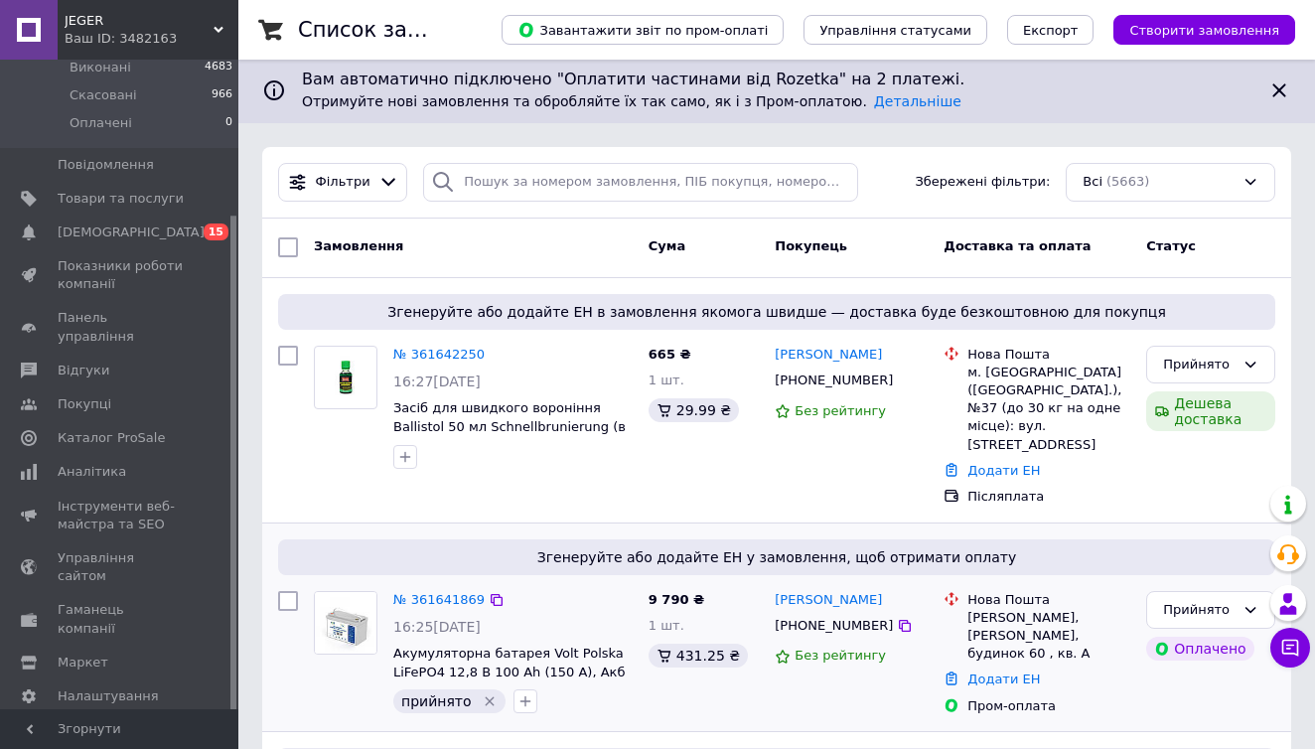
scroll to position [0, 0]
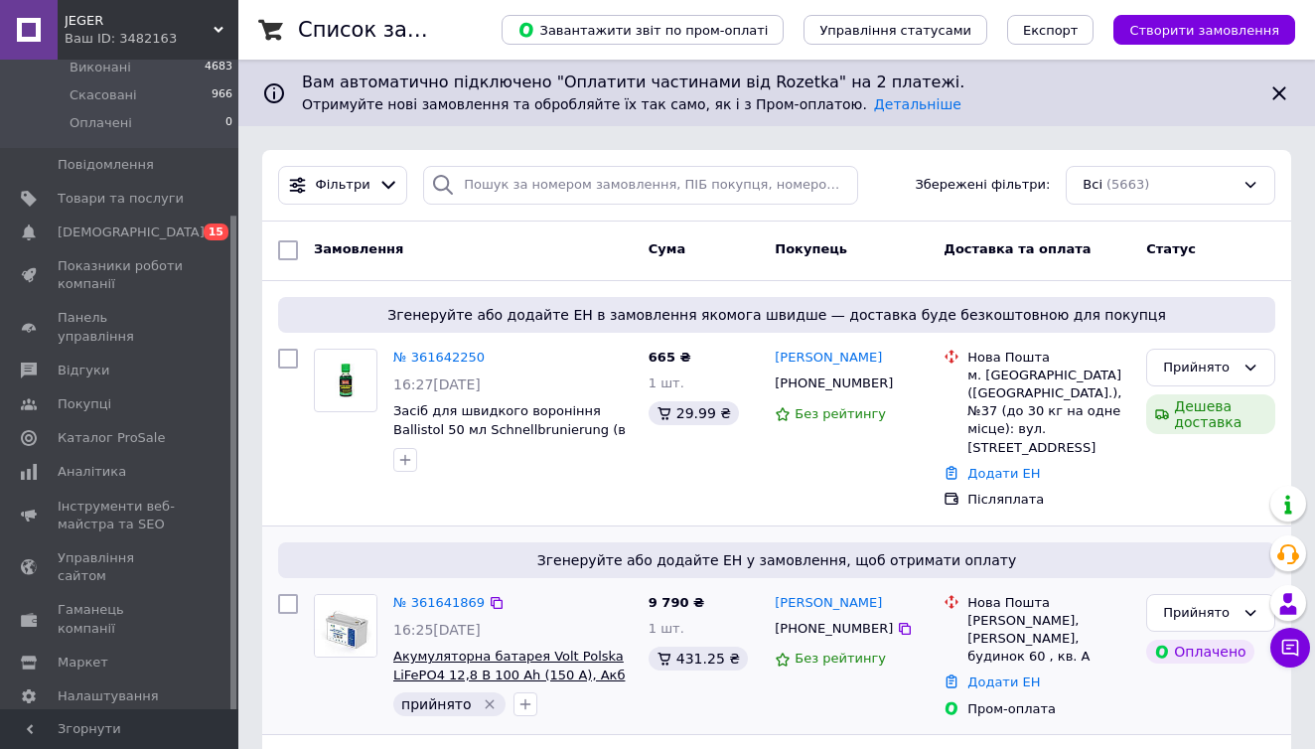
click at [567, 648] on span "Акумуляторна батарея Volt Polska LiFePO4 12,8 В 100 Ah (150 А), Акб lifepo4 з B…" at bounding box center [508, 683] width 231 height 70
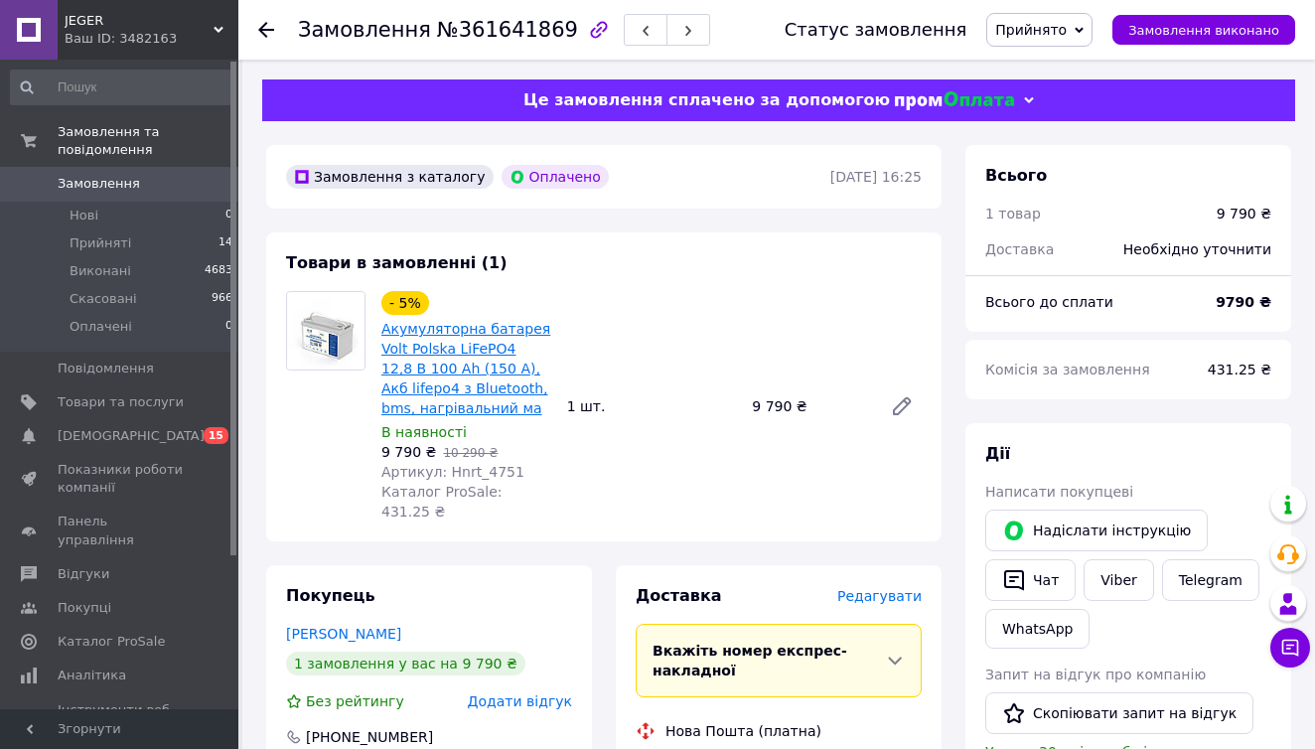
click at [464, 401] on link "Акумуляторна батарея Volt Polska LiFePO4 12,8 В 100 Ah (150 А), Акб lifepo4 з B…" at bounding box center [465, 368] width 169 height 95
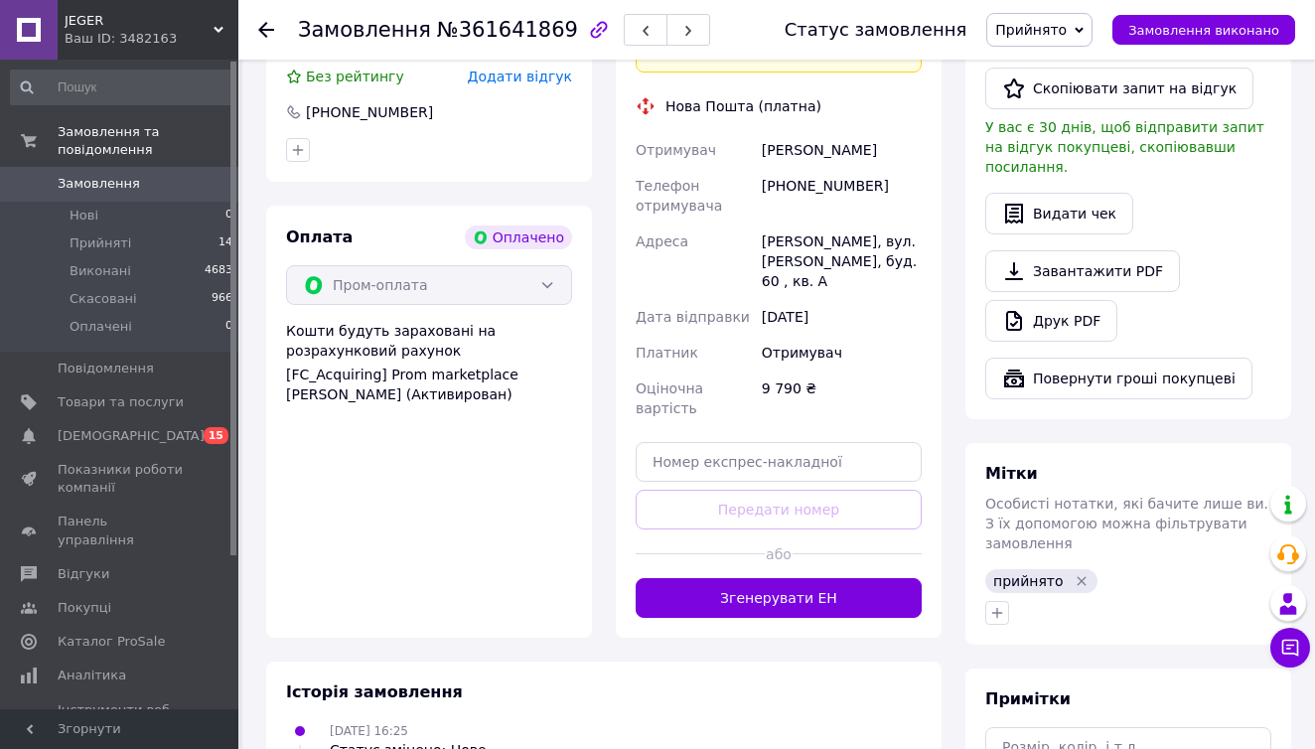
scroll to position [641, 0]
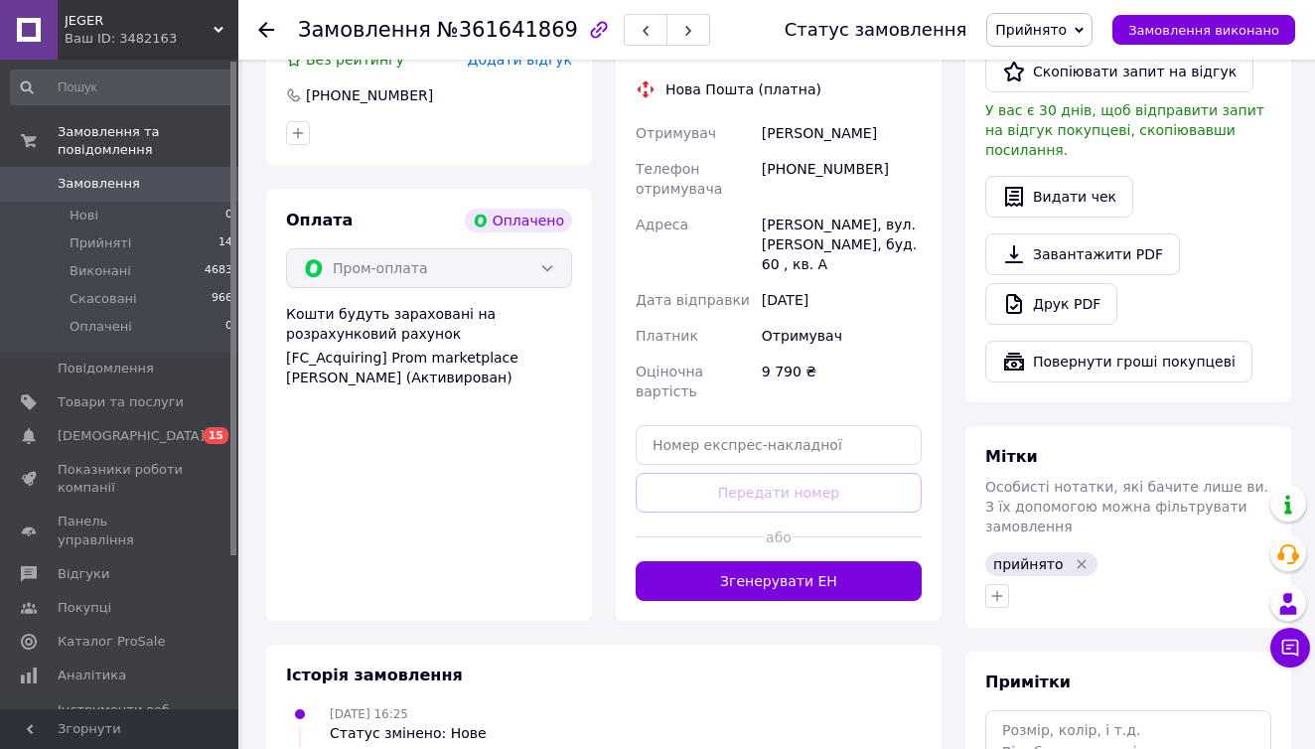
click at [1308, 351] on div "Замовлення №361641869 Статус замовлення Прийнято Виконано Скасовано Оплачено За…" at bounding box center [778, 198] width 1072 height 1560
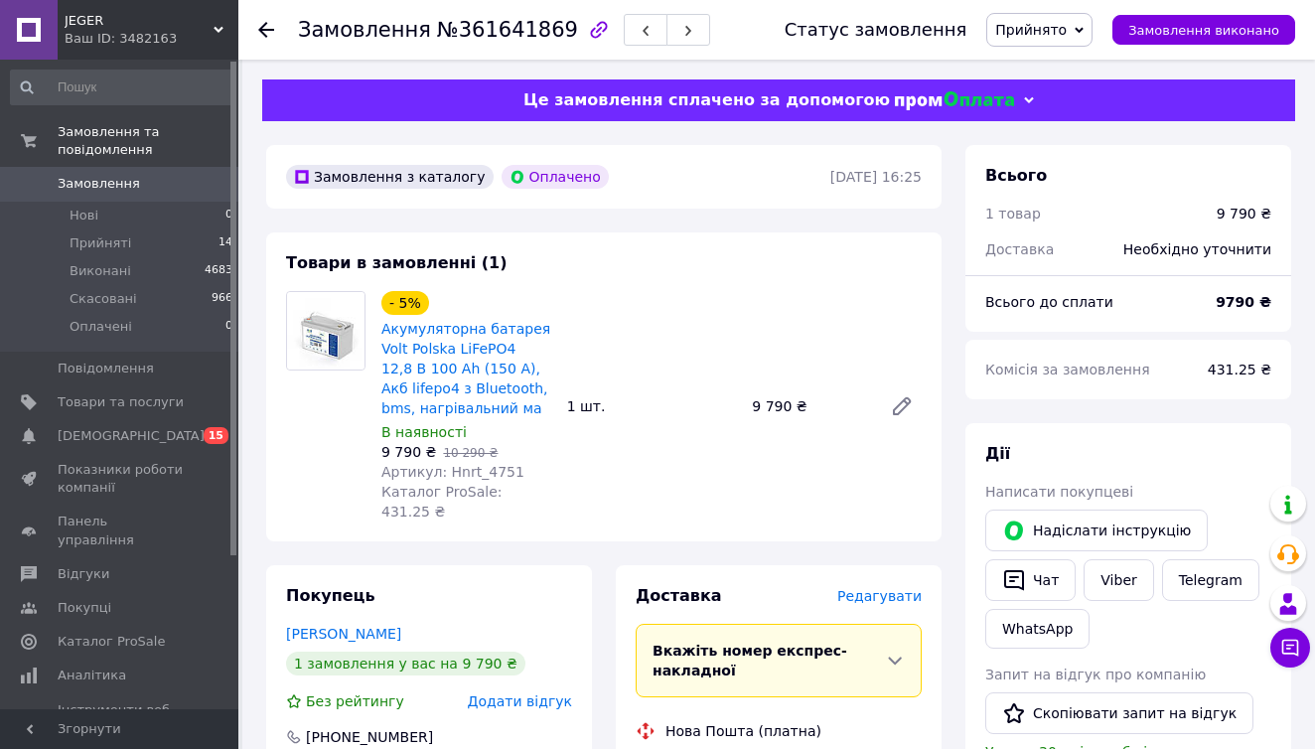
scroll to position [0, 0]
click at [206, 242] on li "Прийняті 14" at bounding box center [122, 243] width 244 height 28
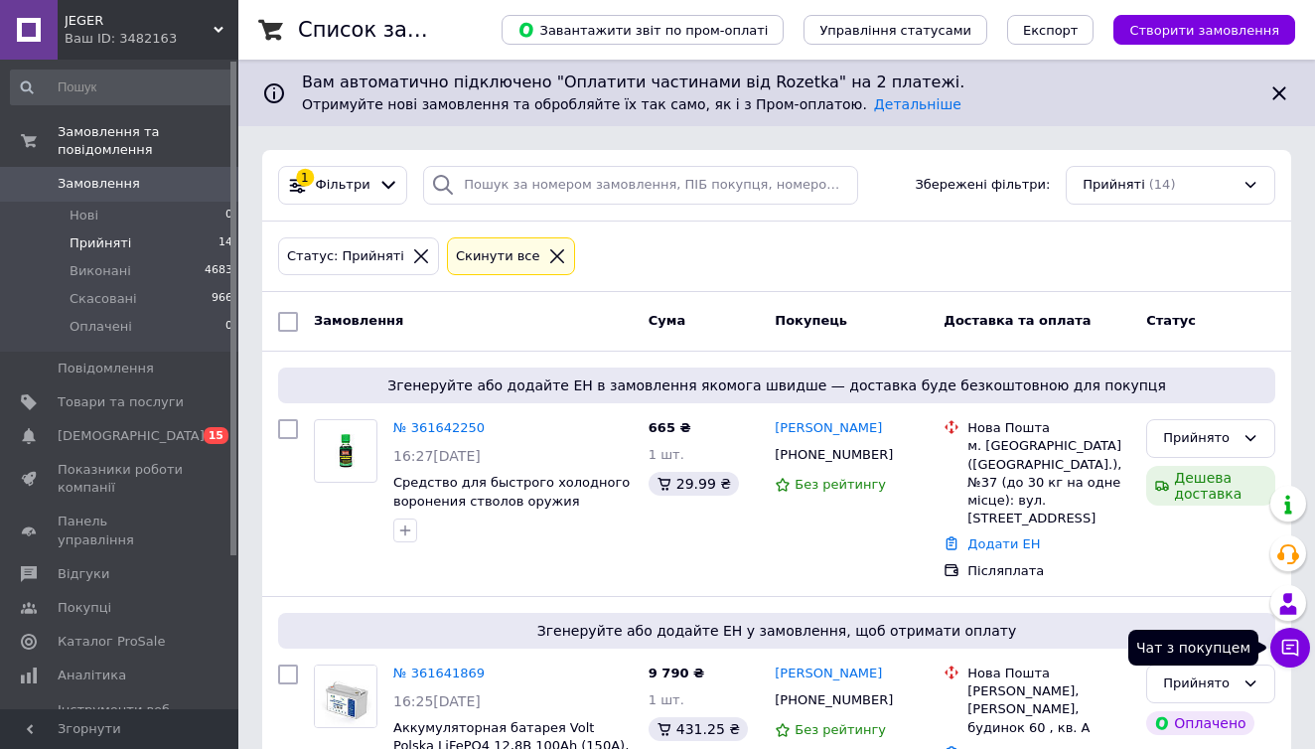
click at [1294, 637] on icon at bounding box center [1290, 647] width 20 height 20
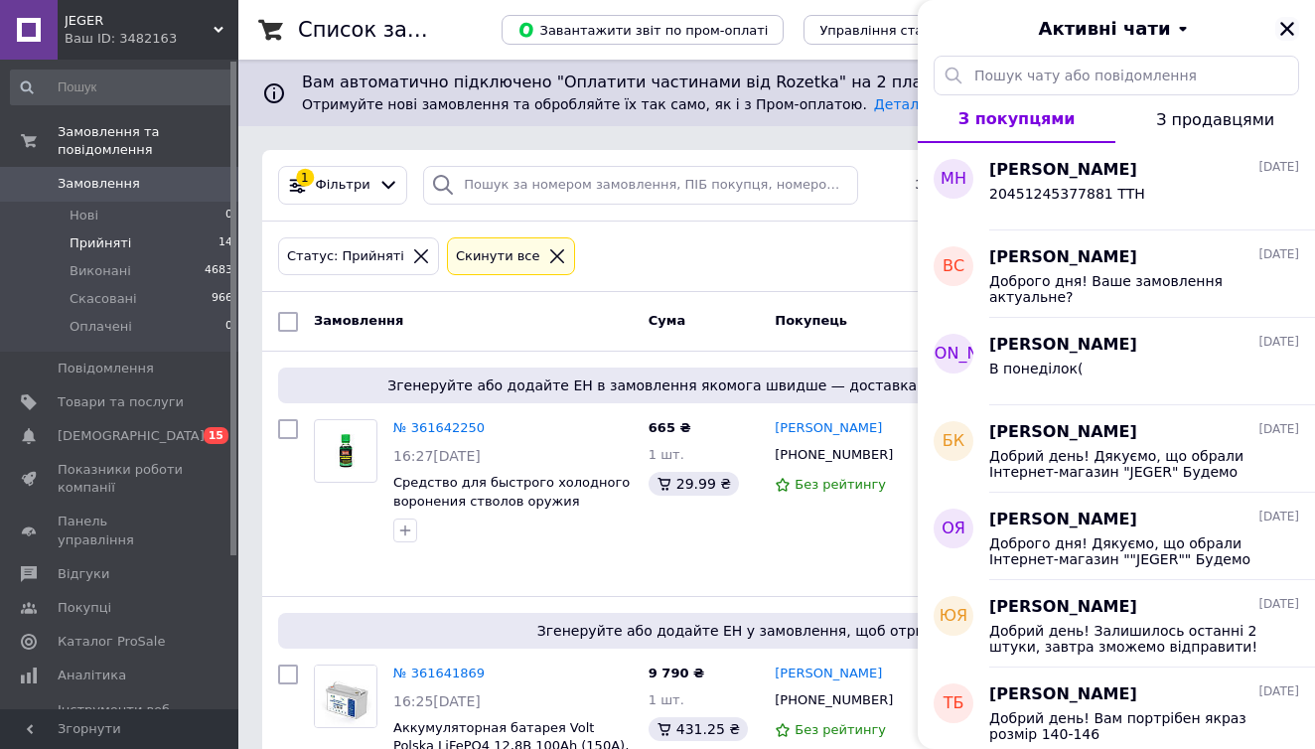
click at [1287, 28] on icon "Закрити" at bounding box center [1287, 29] width 14 height 14
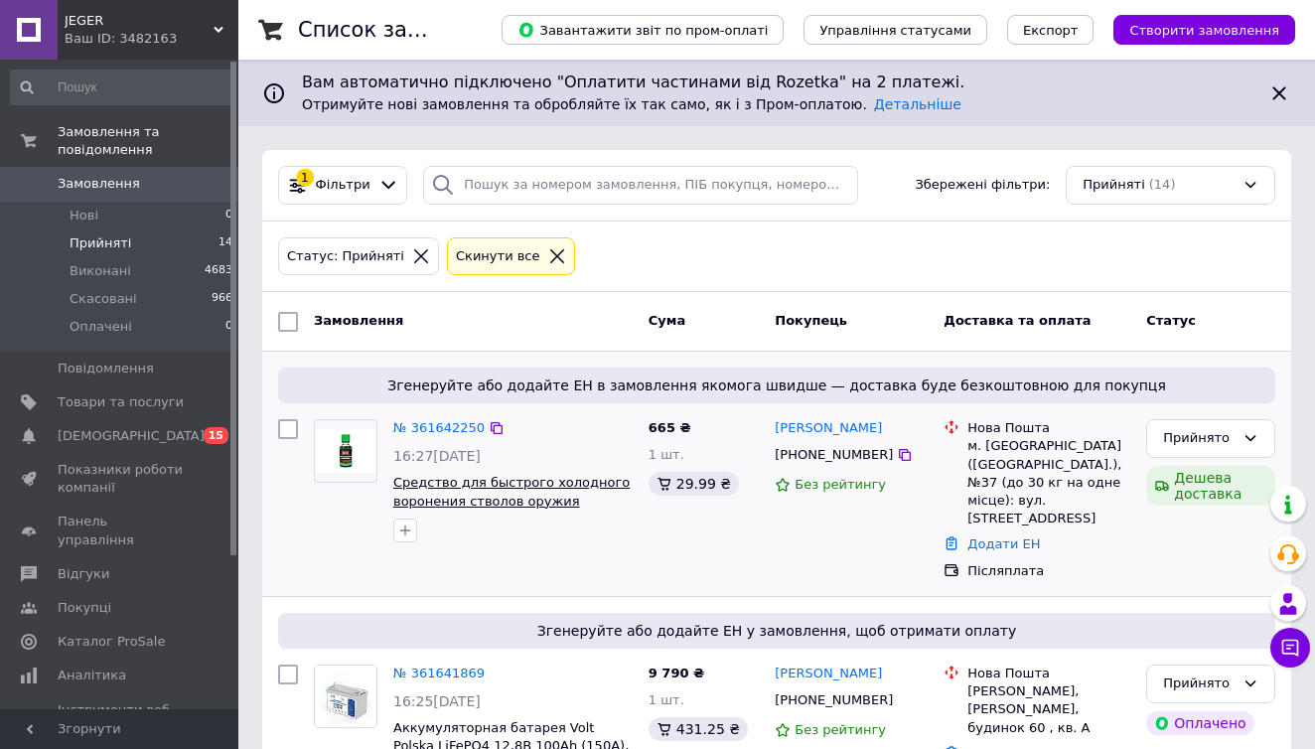
click at [509, 496] on span "Средство для быстрого холодного воронения стволов оружия [PERSON_NAME] Ballisto…" at bounding box center [511, 510] width 236 height 70
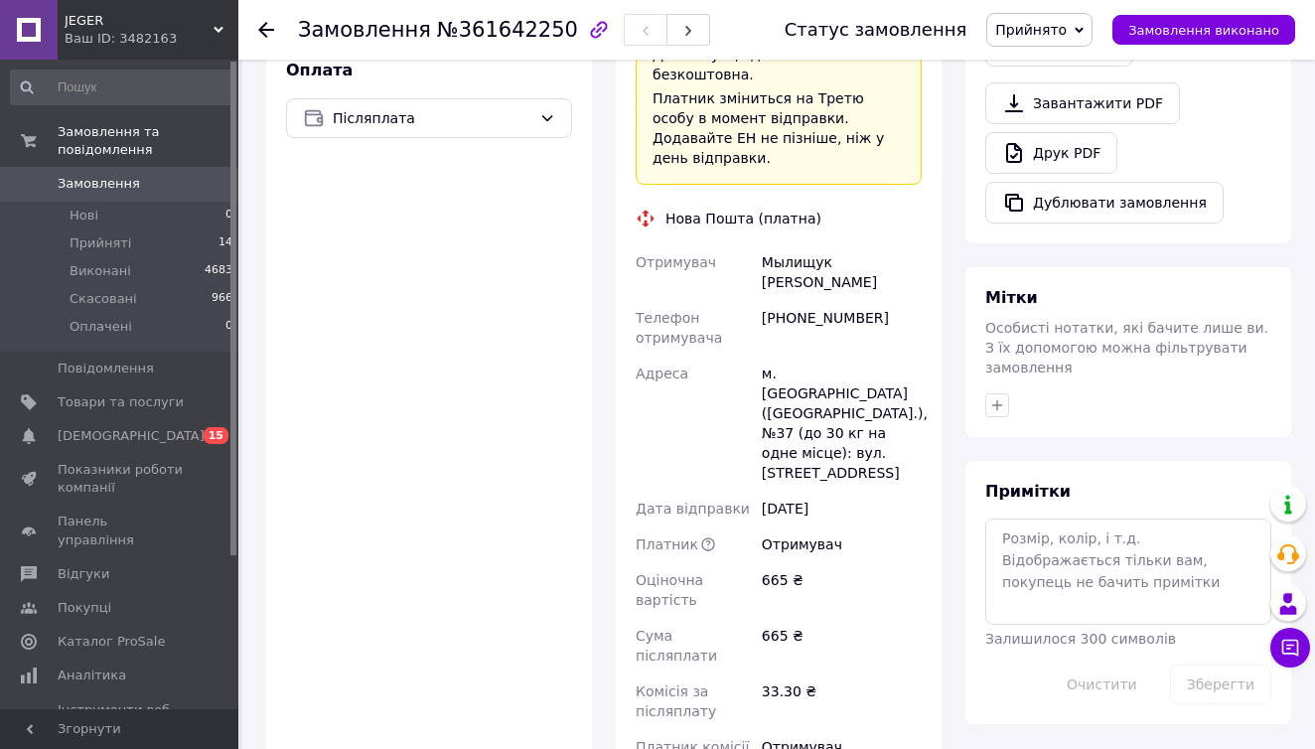
scroll to position [726, 0]
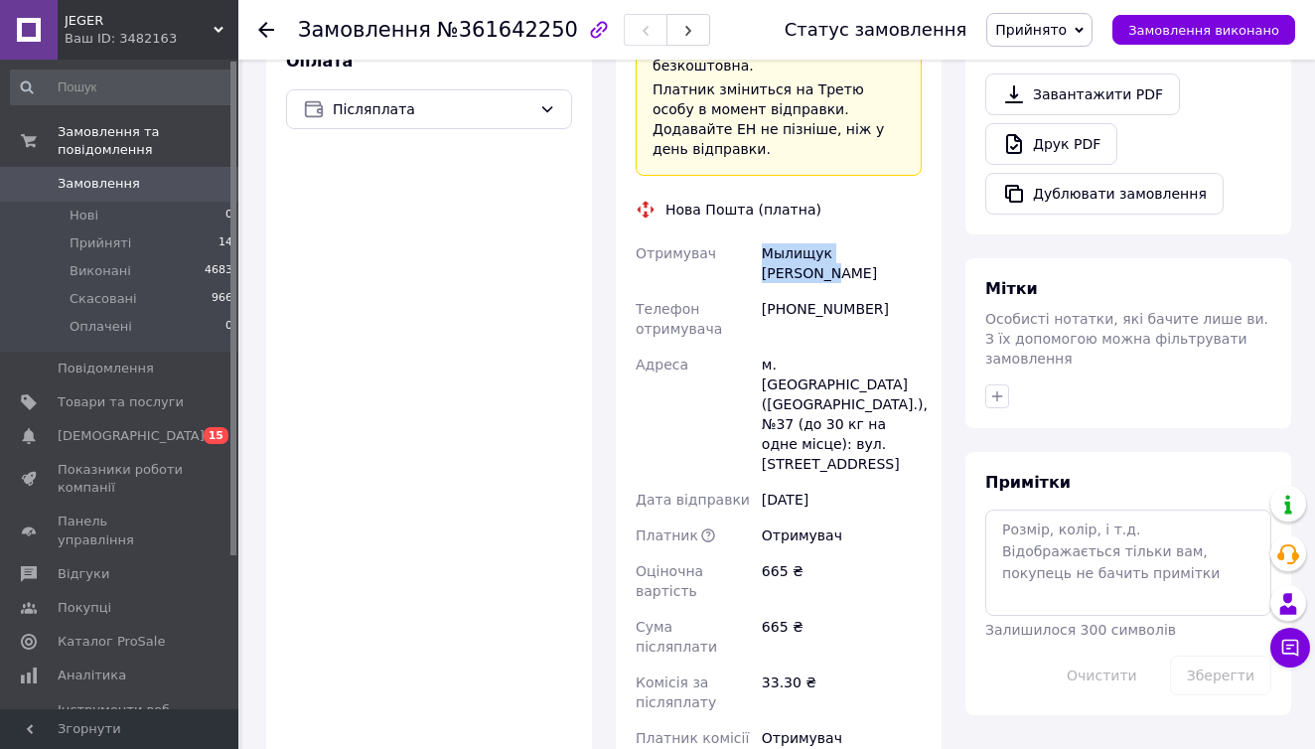
drag, startPoint x: 908, startPoint y: 135, endPoint x: 767, endPoint y: 130, distance: 141.1
click at [767, 235] on div "Мылищук Александр" at bounding box center [842, 263] width 168 height 56
copy div "Мылищук Александр"
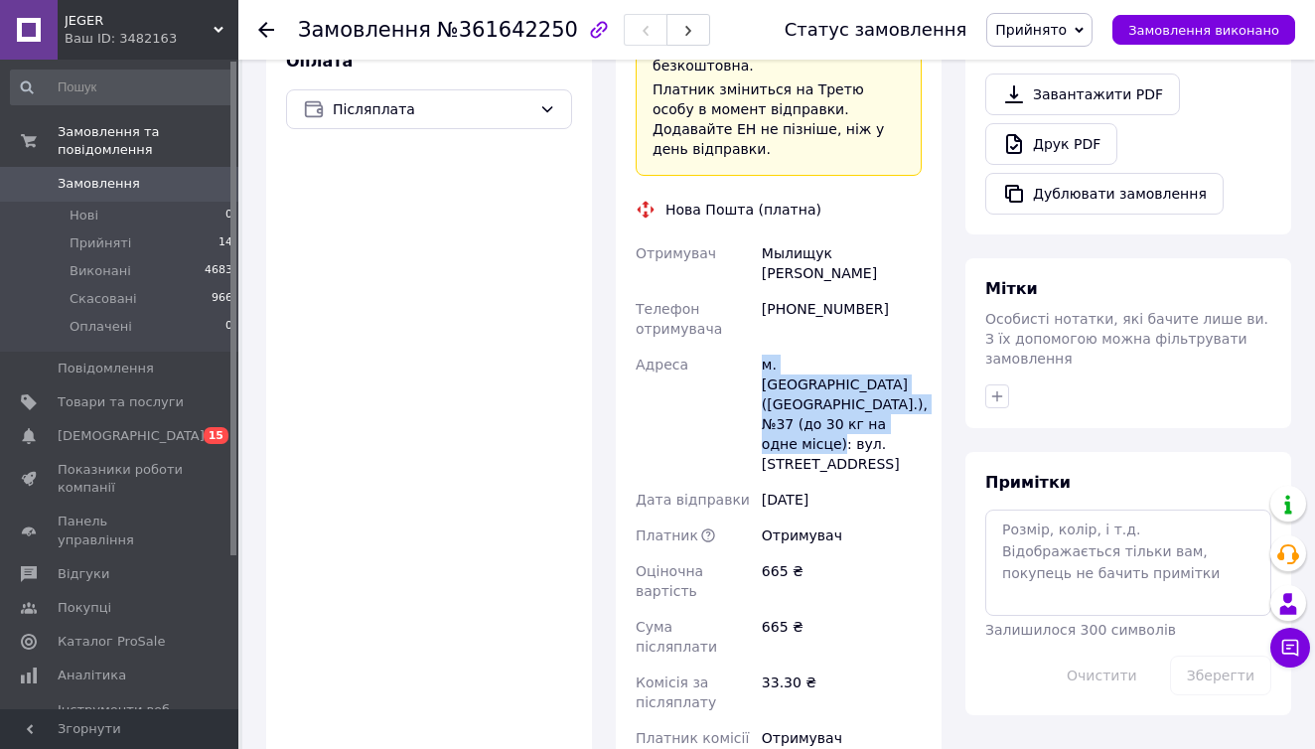
drag, startPoint x: 765, startPoint y: 223, endPoint x: 819, endPoint y: 284, distance: 81.6
click at [819, 347] on div "м. [GEOGRAPHIC_DATA] ([GEOGRAPHIC_DATA].), №37 (до 30 кг на одне місце): вул. […" at bounding box center [842, 414] width 168 height 135
copy div "м. [GEOGRAPHIC_DATA] ([GEOGRAPHIC_DATA].), №37 (до 30 кг на одне місце): вул. […"
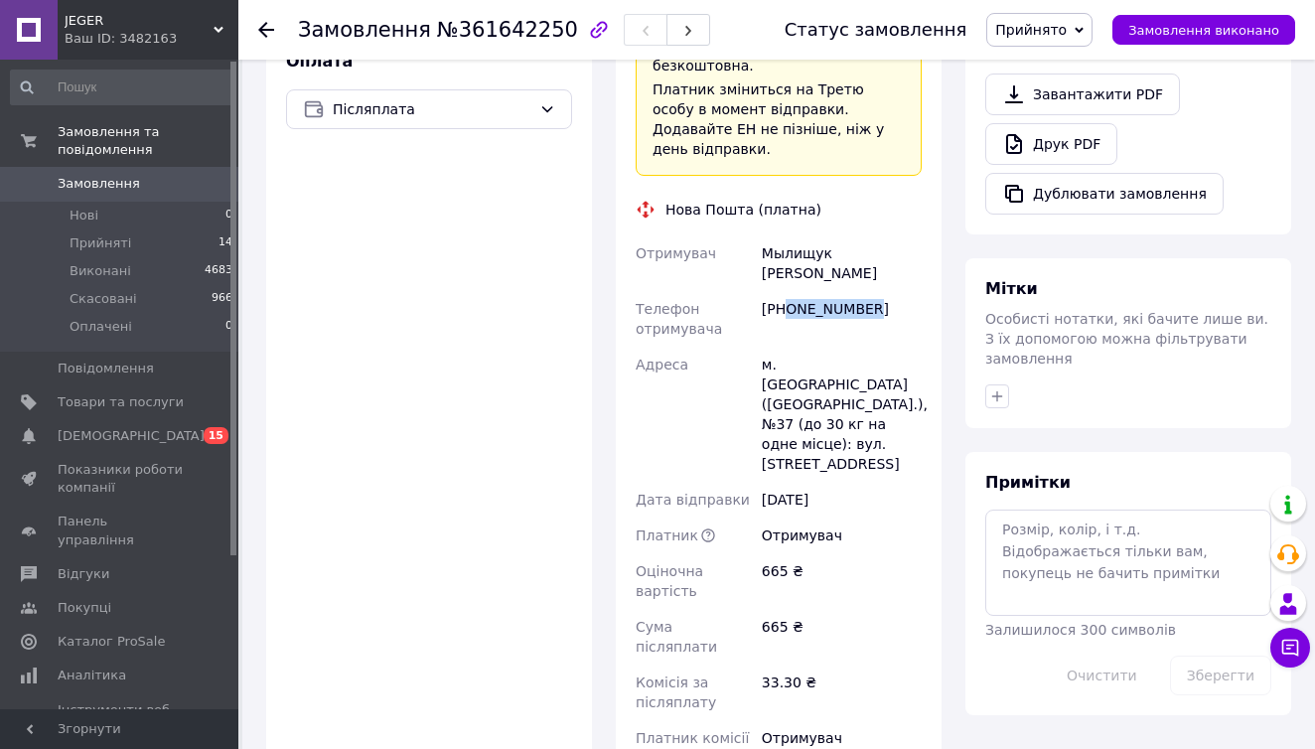
drag, startPoint x: 885, startPoint y: 170, endPoint x: 791, endPoint y: 164, distance: 93.5
click at [791, 291] on div "[PHONE_NUMBER]" at bounding box center [842, 319] width 168 height 56
copy div "0509913394"
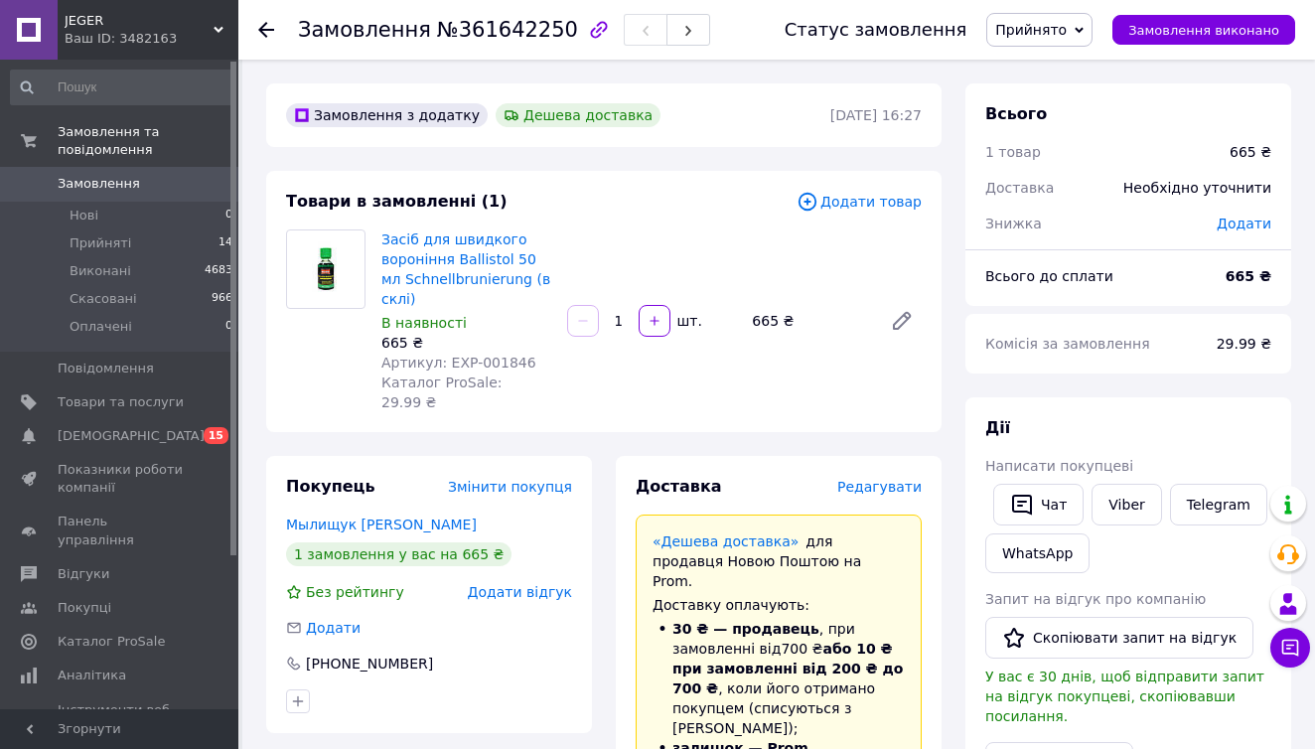
scroll to position [0, 0]
click at [511, 260] on link "Засіб для швидкого вороніння Ballistol 50 мл Schnellbrunierung (в склі)" at bounding box center [465, 268] width 169 height 75
click at [194, 236] on li "Прийняті 14" at bounding box center [122, 243] width 244 height 28
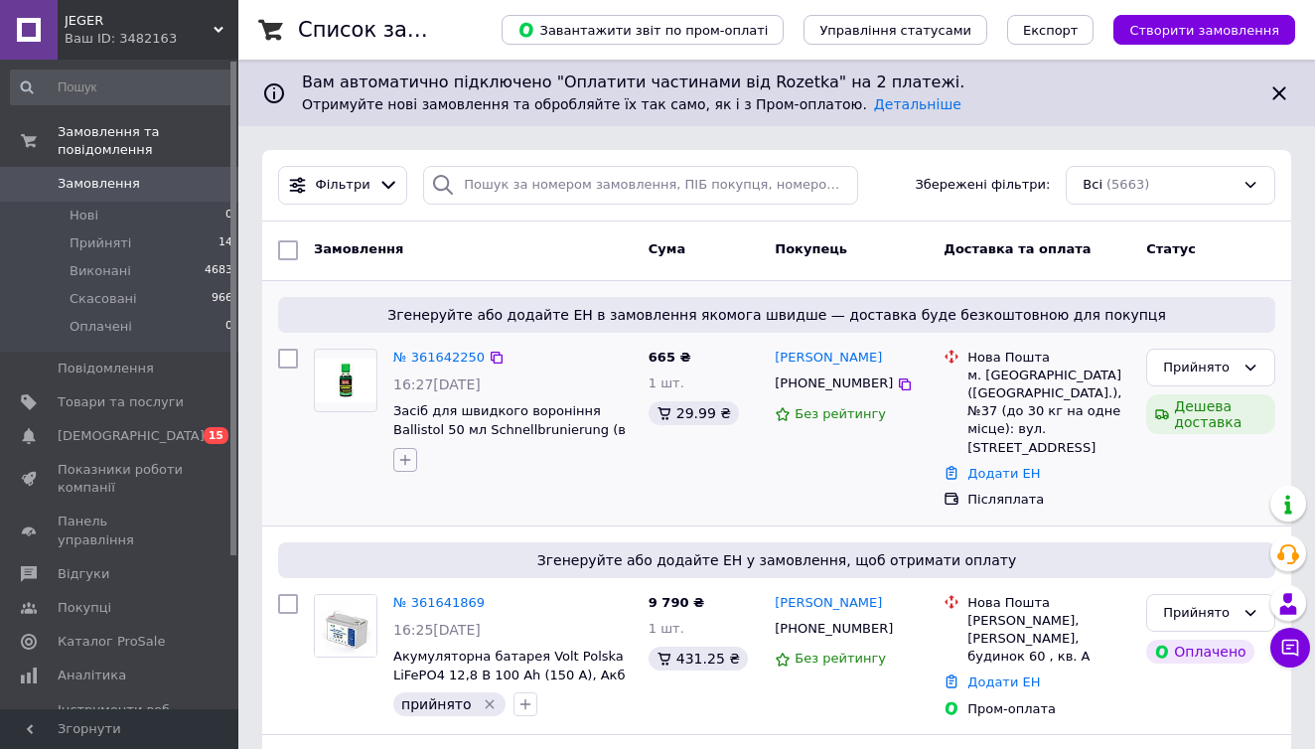
click at [407, 458] on icon "button" at bounding box center [405, 459] width 11 height 11
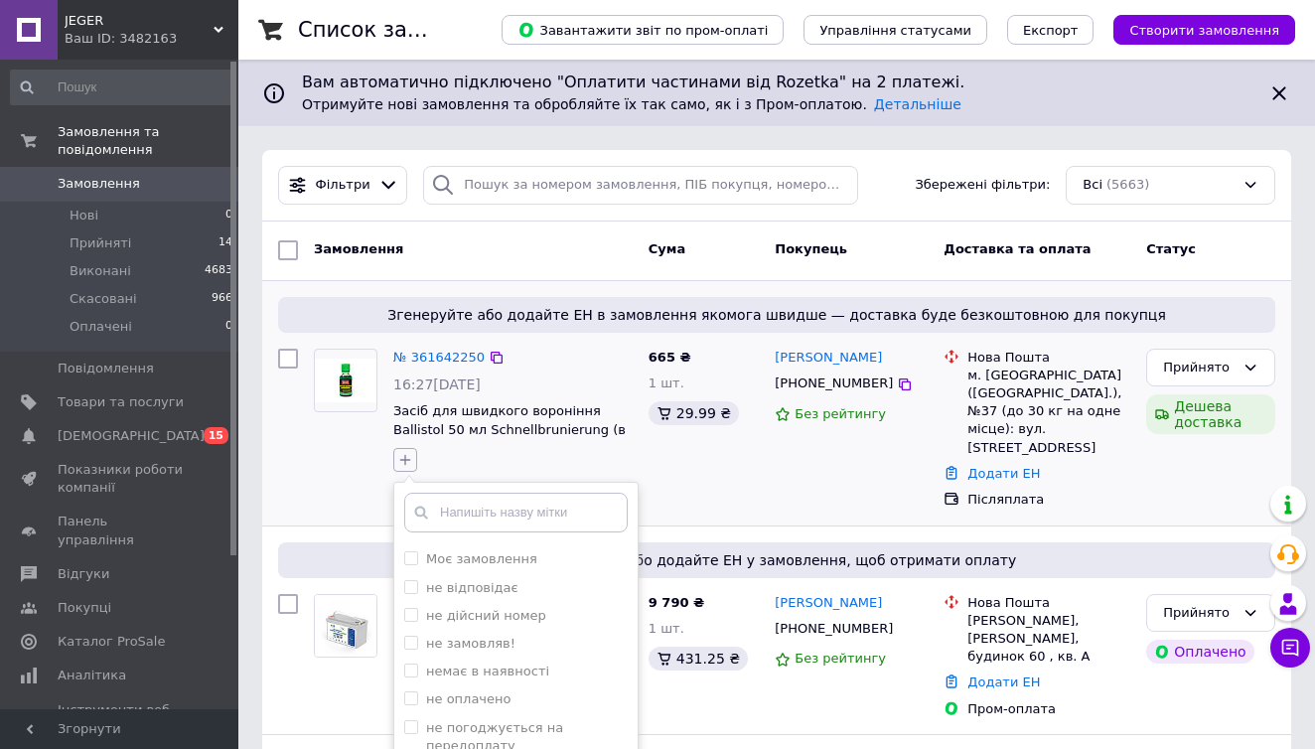
scroll to position [266, 0]
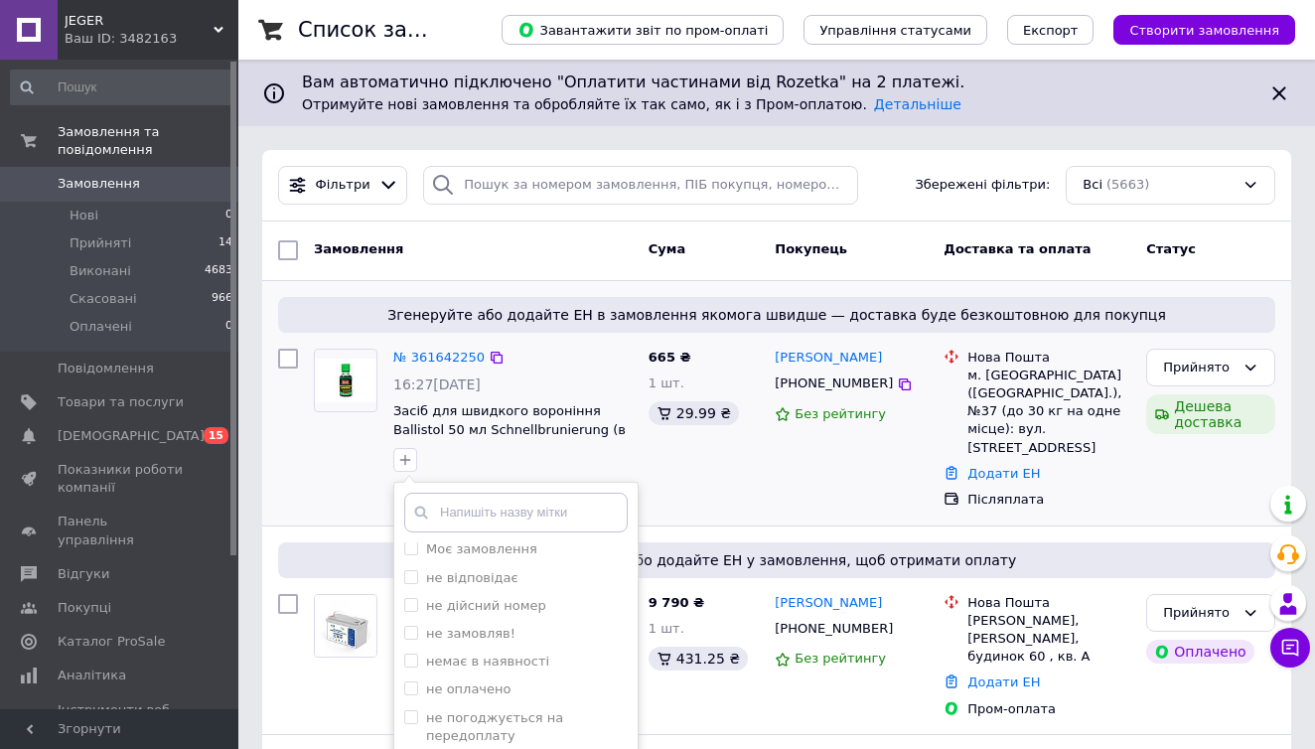
click at [866, 460] on div "Александр Мылищук +380509913394 Без рейтингу" at bounding box center [851, 429] width 169 height 177
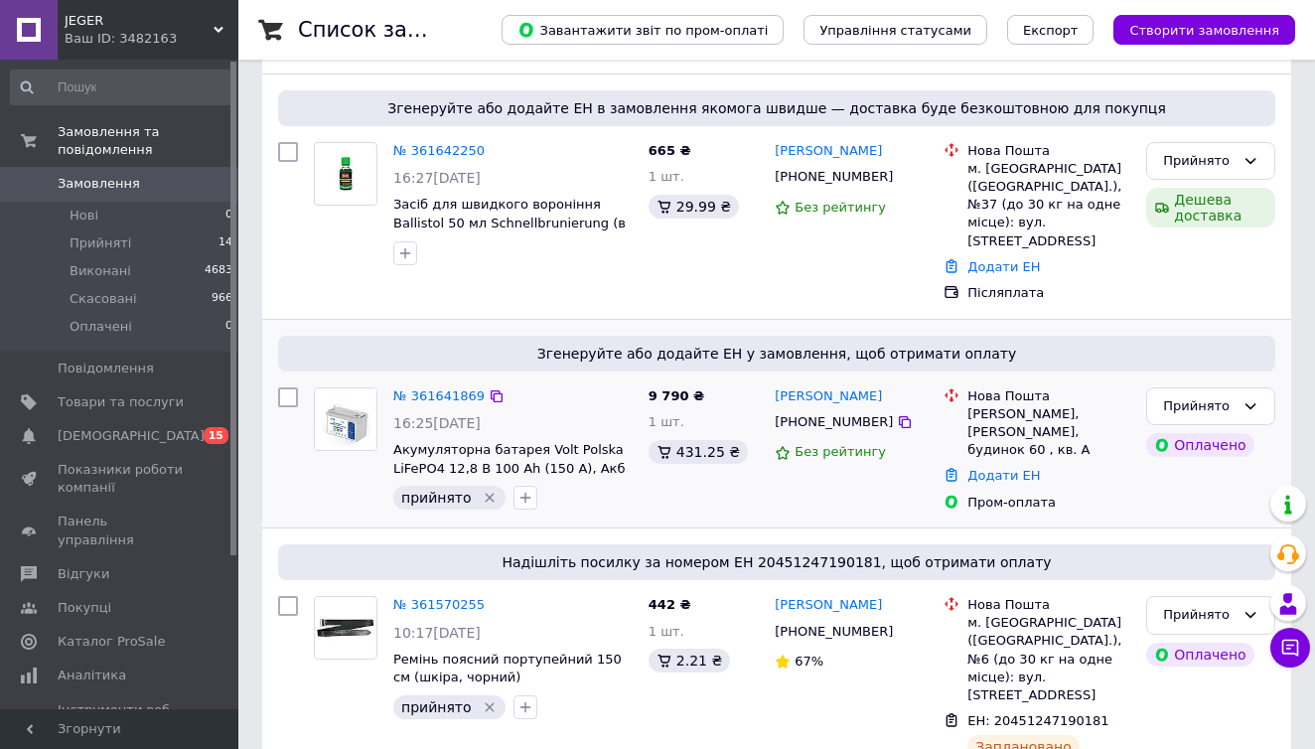
scroll to position [208, 0]
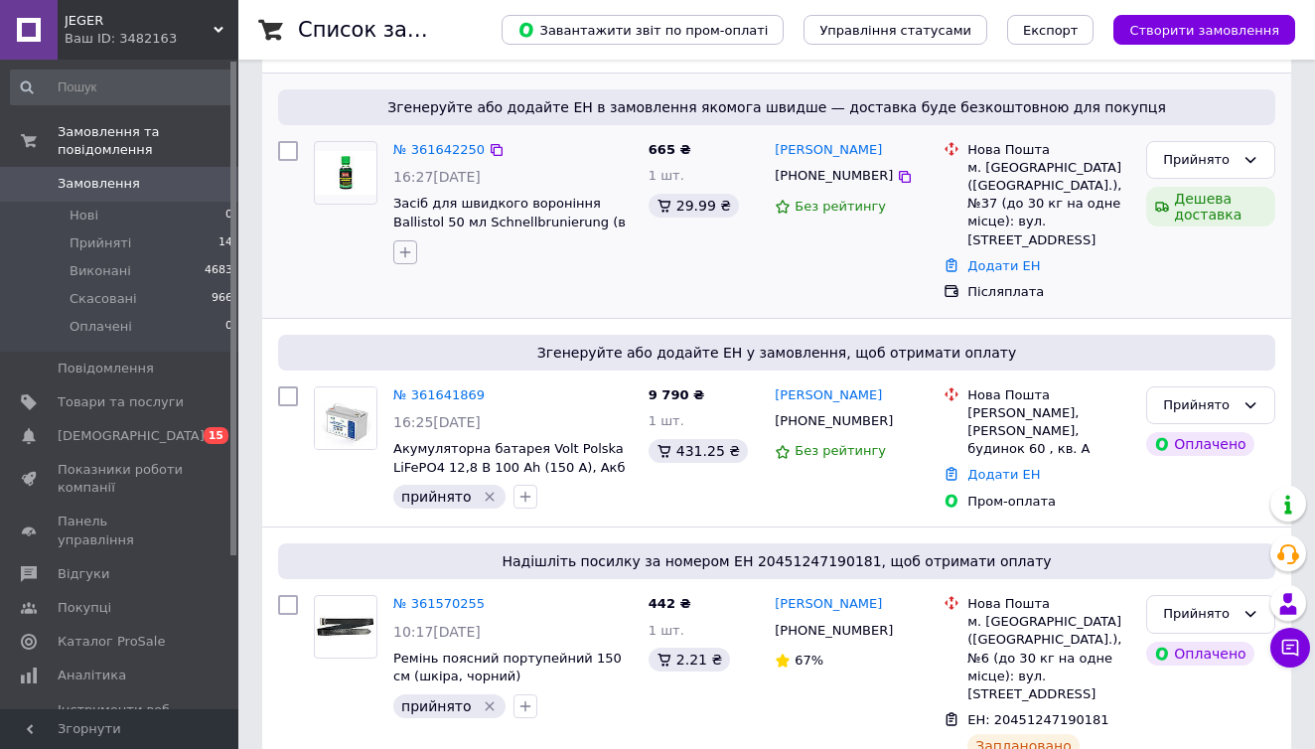
click at [403, 249] on icon "button" at bounding box center [405, 252] width 16 height 16
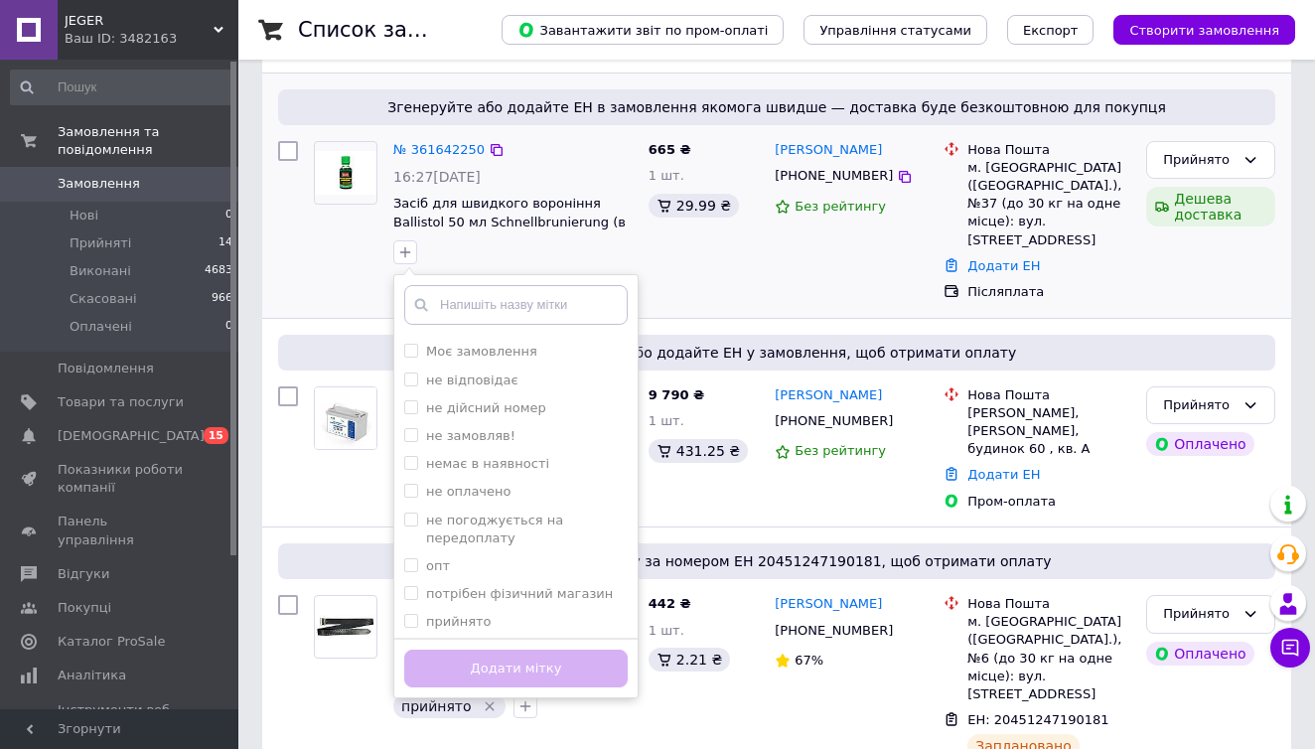
scroll to position [266, 0]
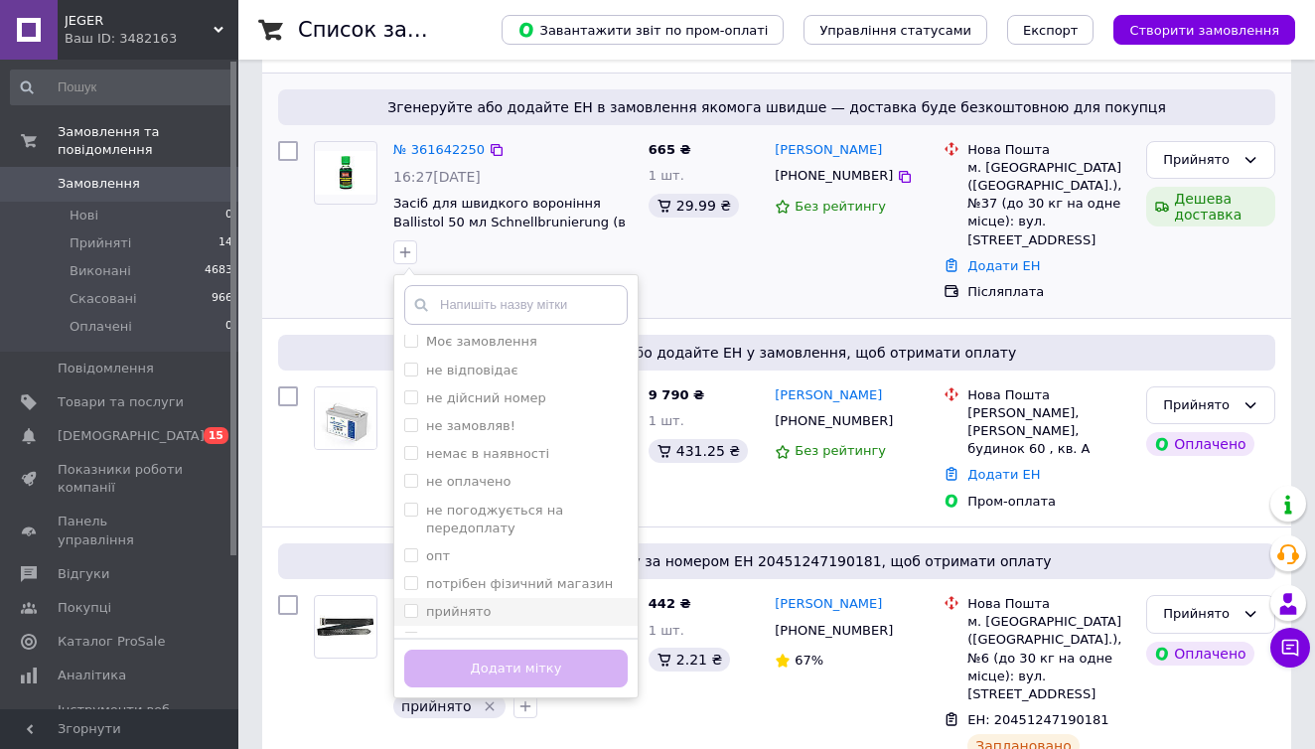
click at [483, 604] on label "прийнято" at bounding box center [459, 611] width 66 height 15
checkbox input "true"
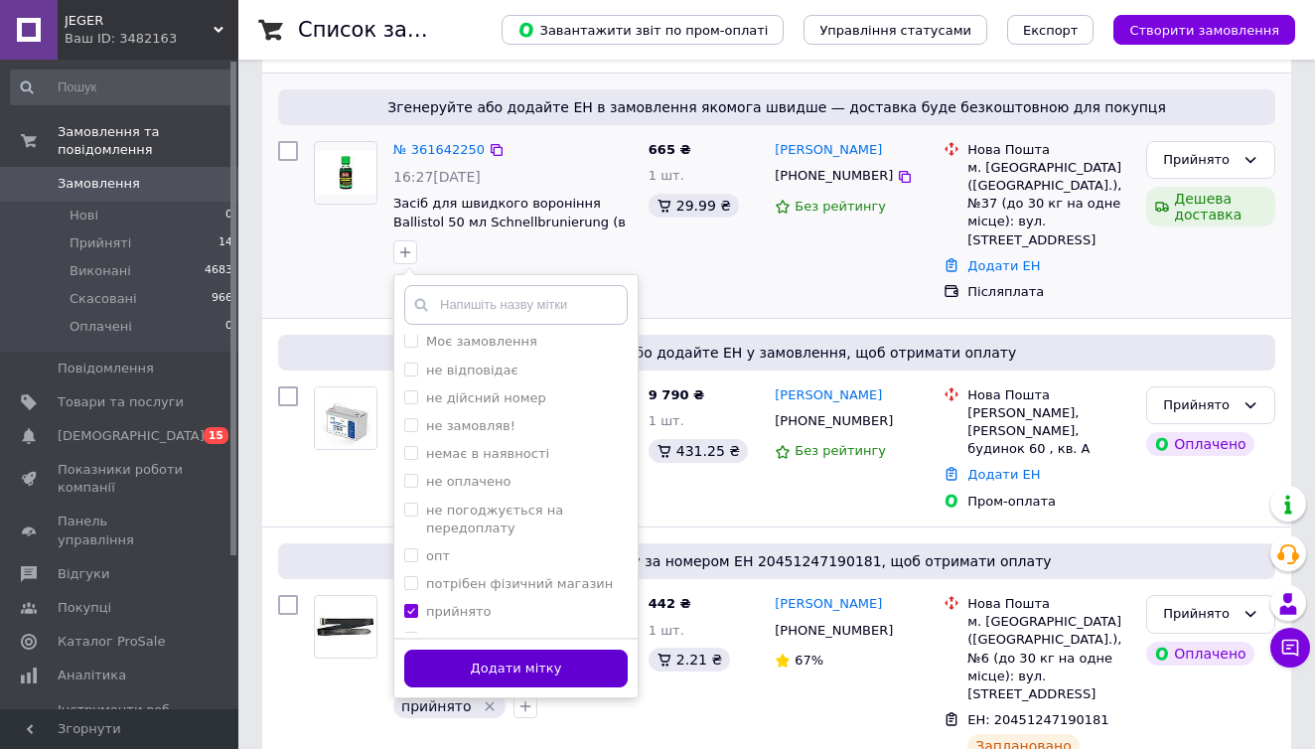
click at [508, 659] on button "Додати мітку" at bounding box center [515, 668] width 223 height 39
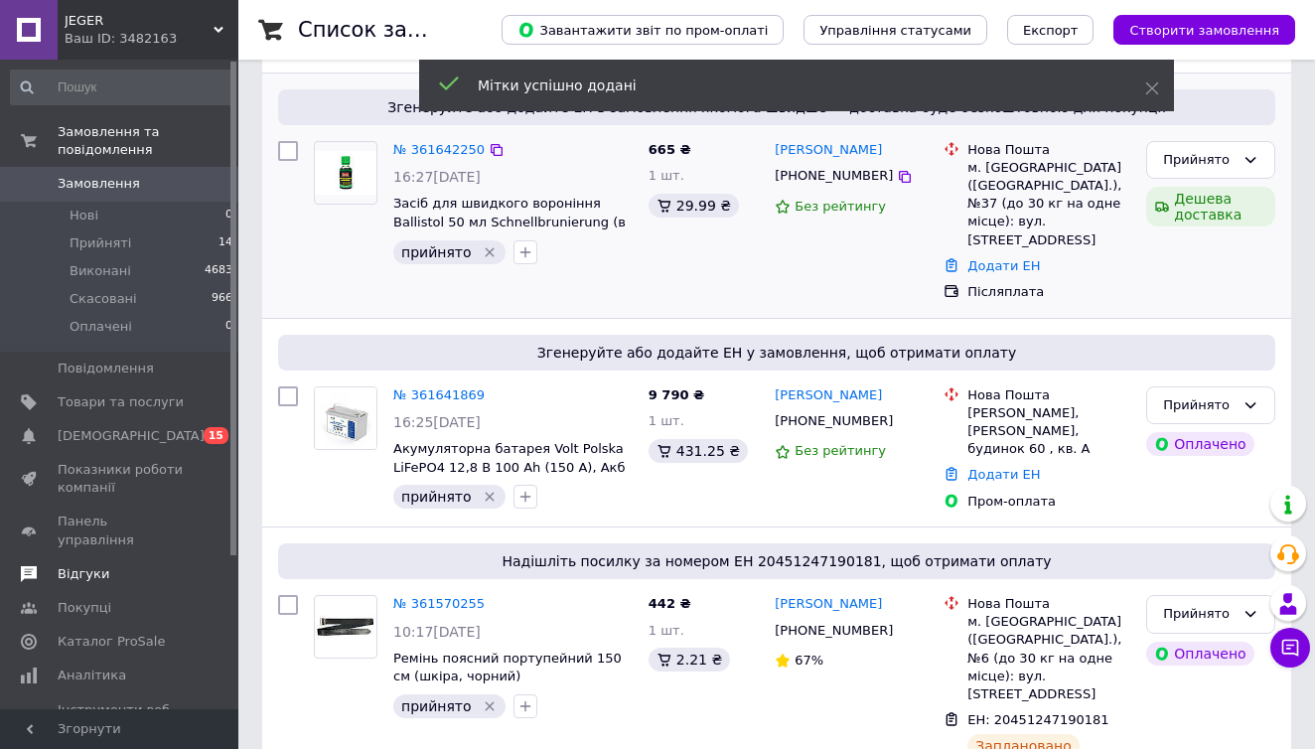
click at [96, 565] on span "Відгуки" at bounding box center [84, 574] width 52 height 18
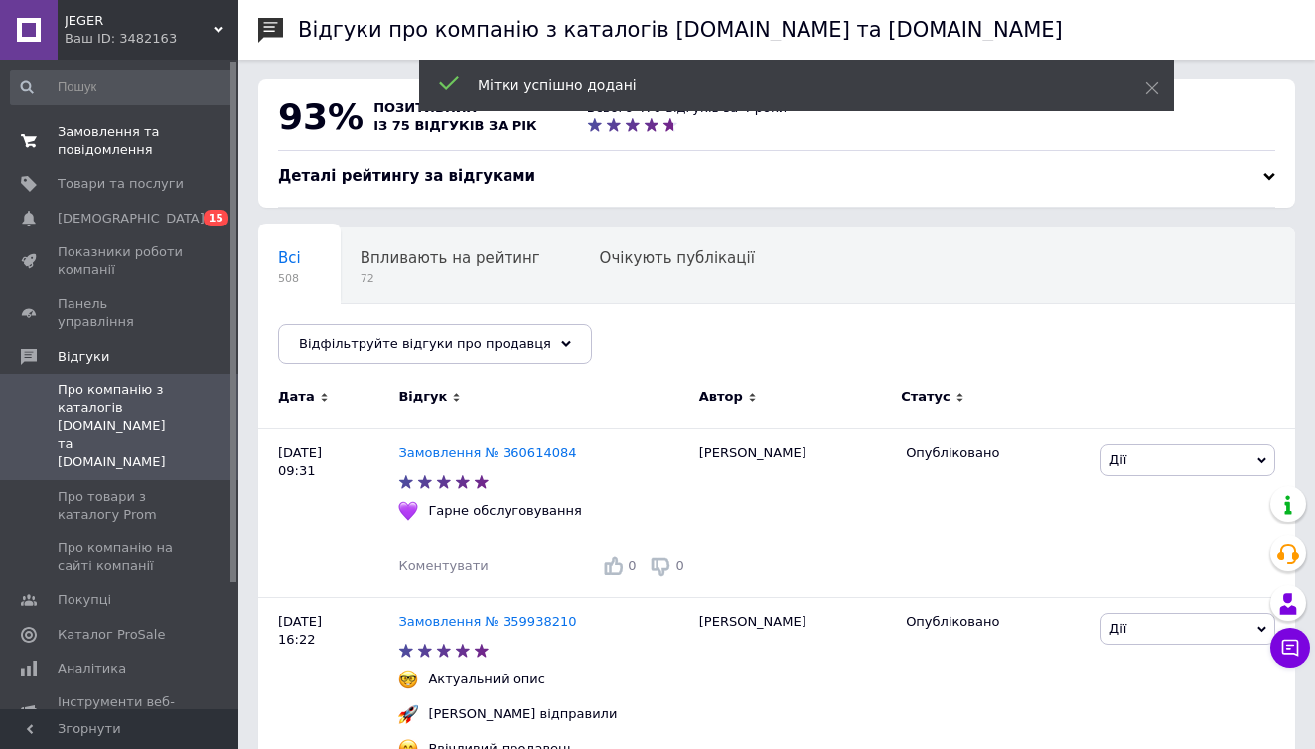
click at [103, 135] on span "Замовлення та повідомлення" at bounding box center [121, 141] width 126 height 36
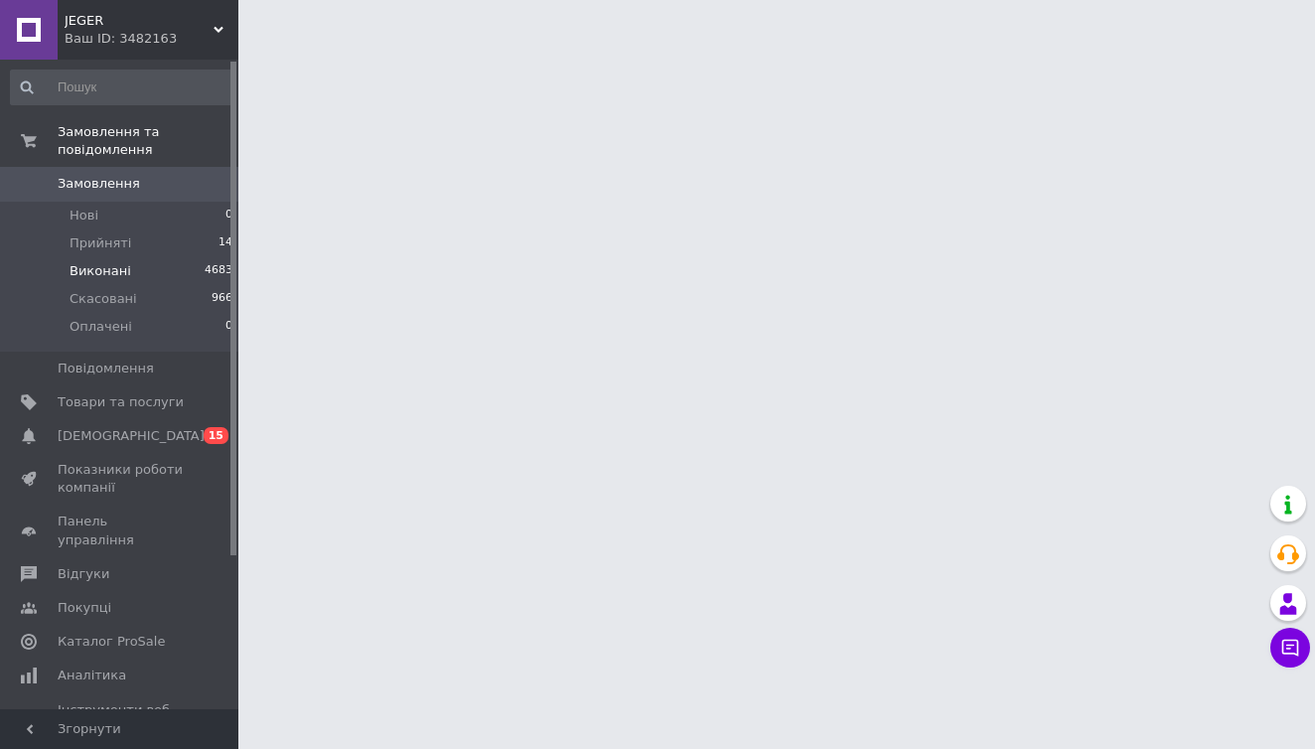
click at [169, 276] on li "Виконані 4683" at bounding box center [122, 271] width 244 height 28
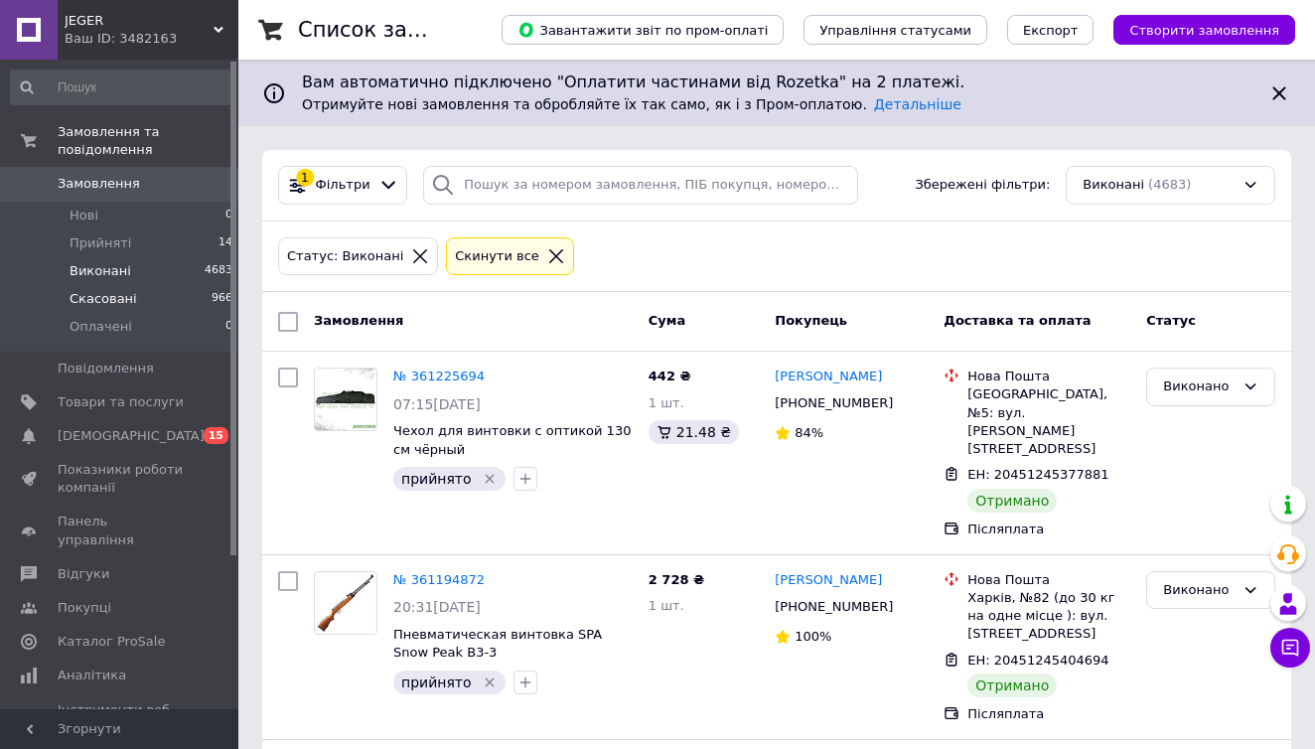
click at [164, 294] on li "Скасовані 966" at bounding box center [122, 299] width 244 height 28
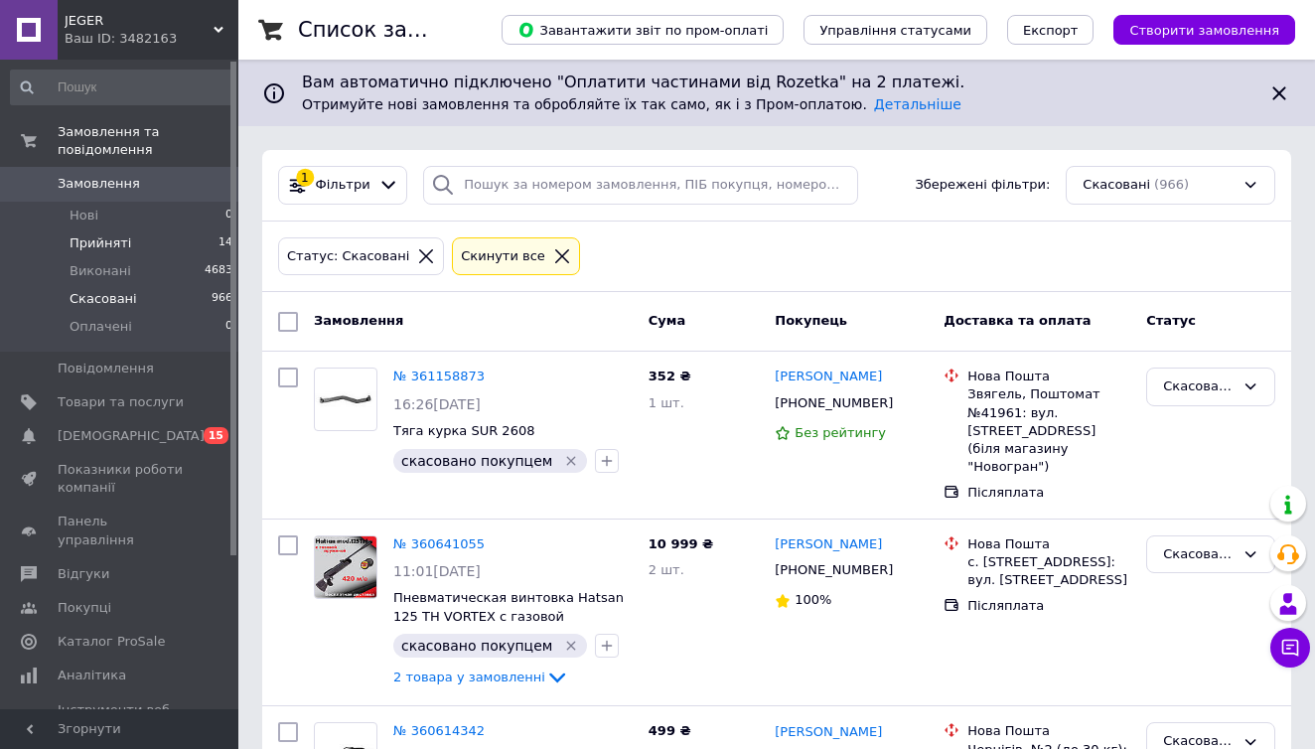
click at [152, 240] on li "Прийняті 14" at bounding box center [122, 243] width 244 height 28
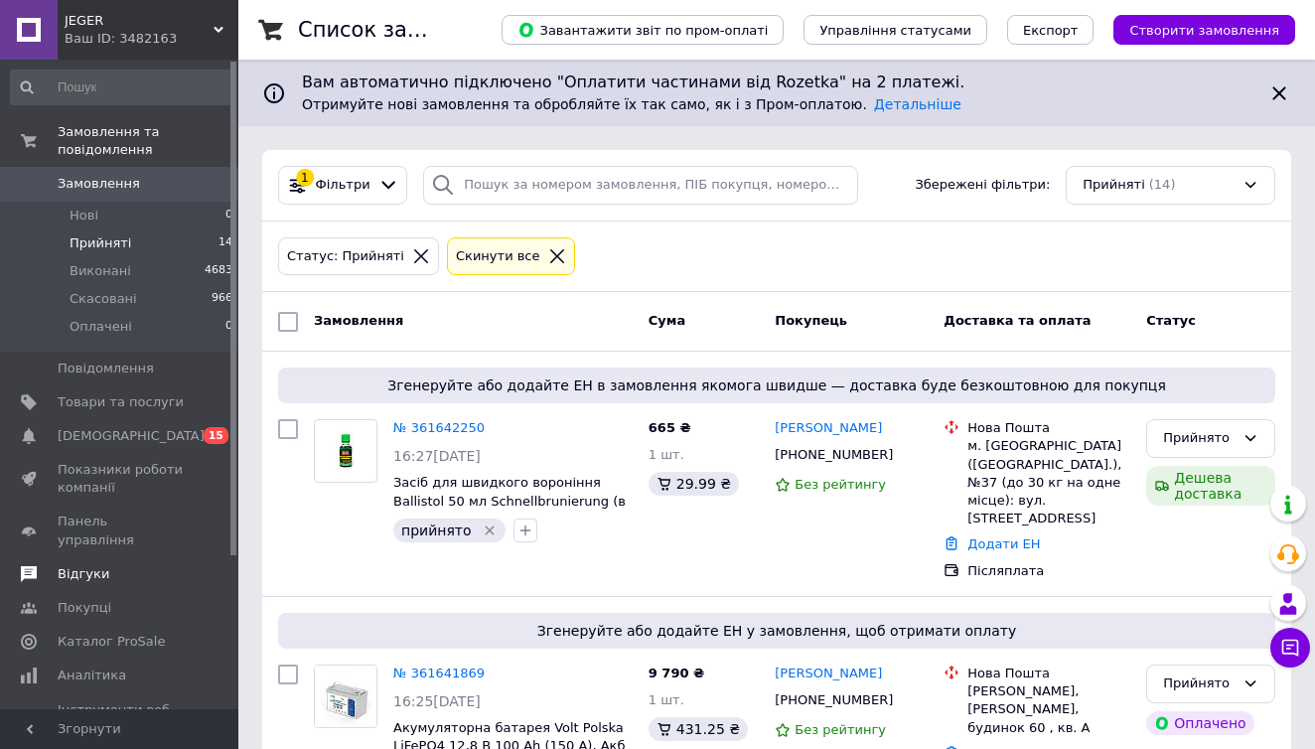
click at [121, 565] on span "Відгуки" at bounding box center [121, 574] width 126 height 18
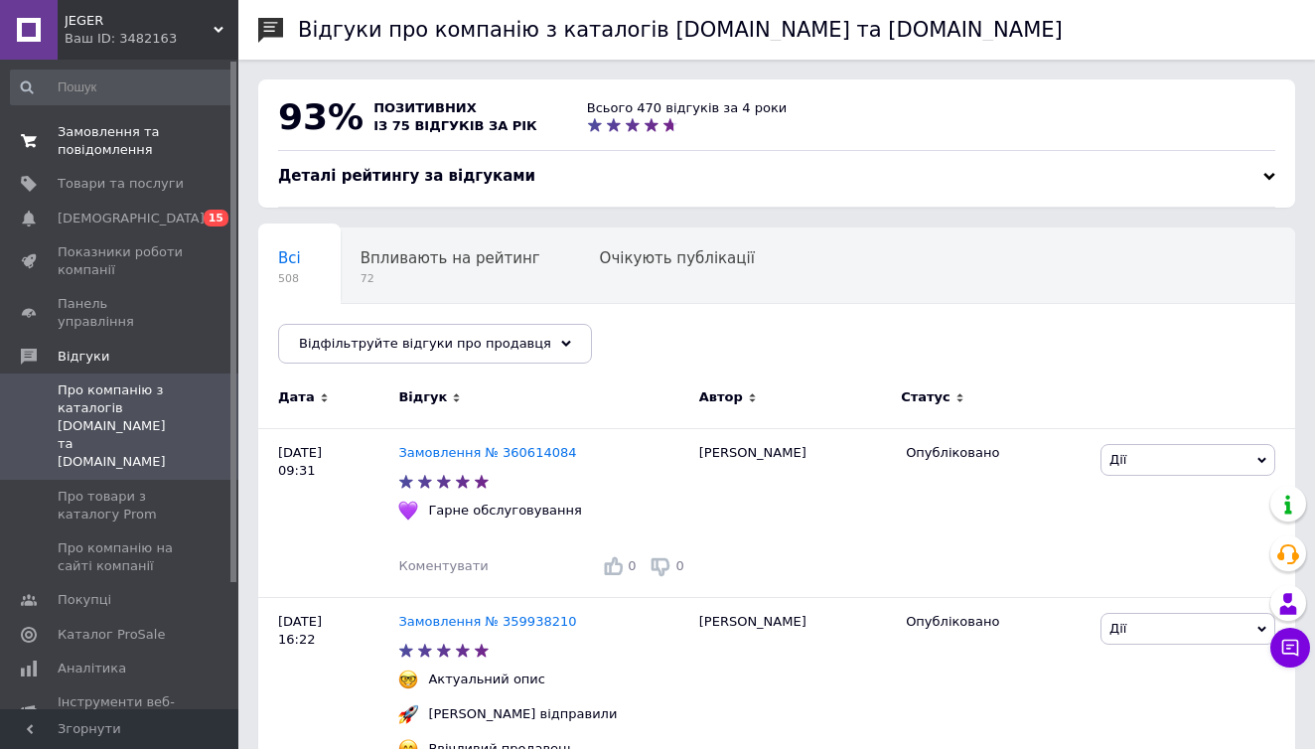
click at [146, 125] on span "Замовлення та повідомлення" at bounding box center [121, 141] width 126 height 36
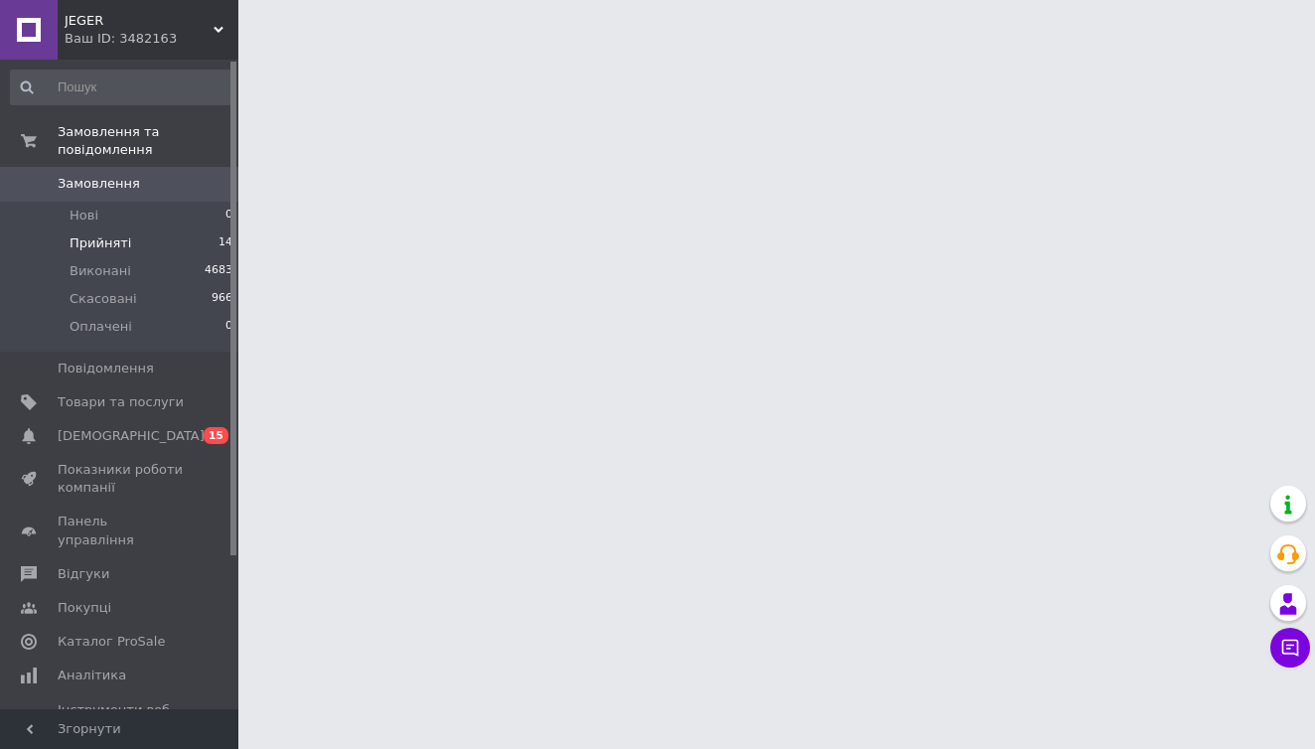
click at [178, 245] on li "Прийняті 14" at bounding box center [122, 243] width 244 height 28
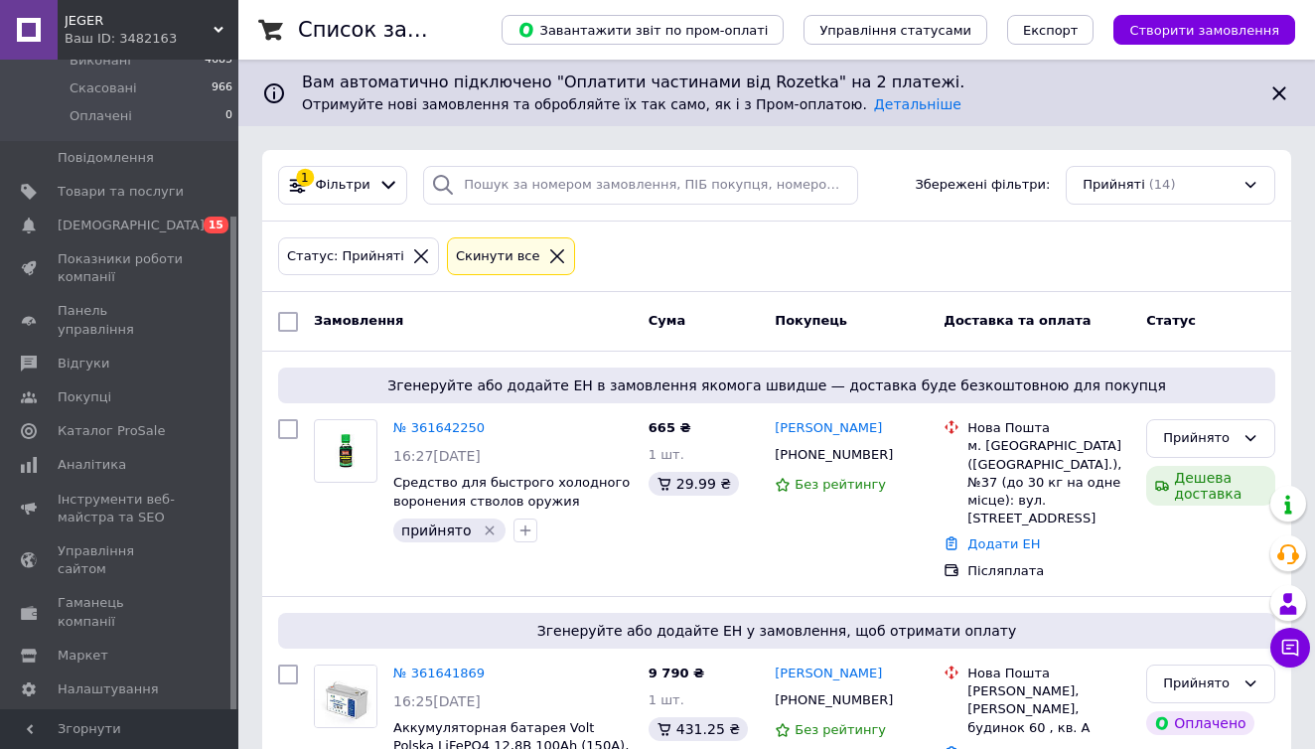
scroll to position [201, 0]
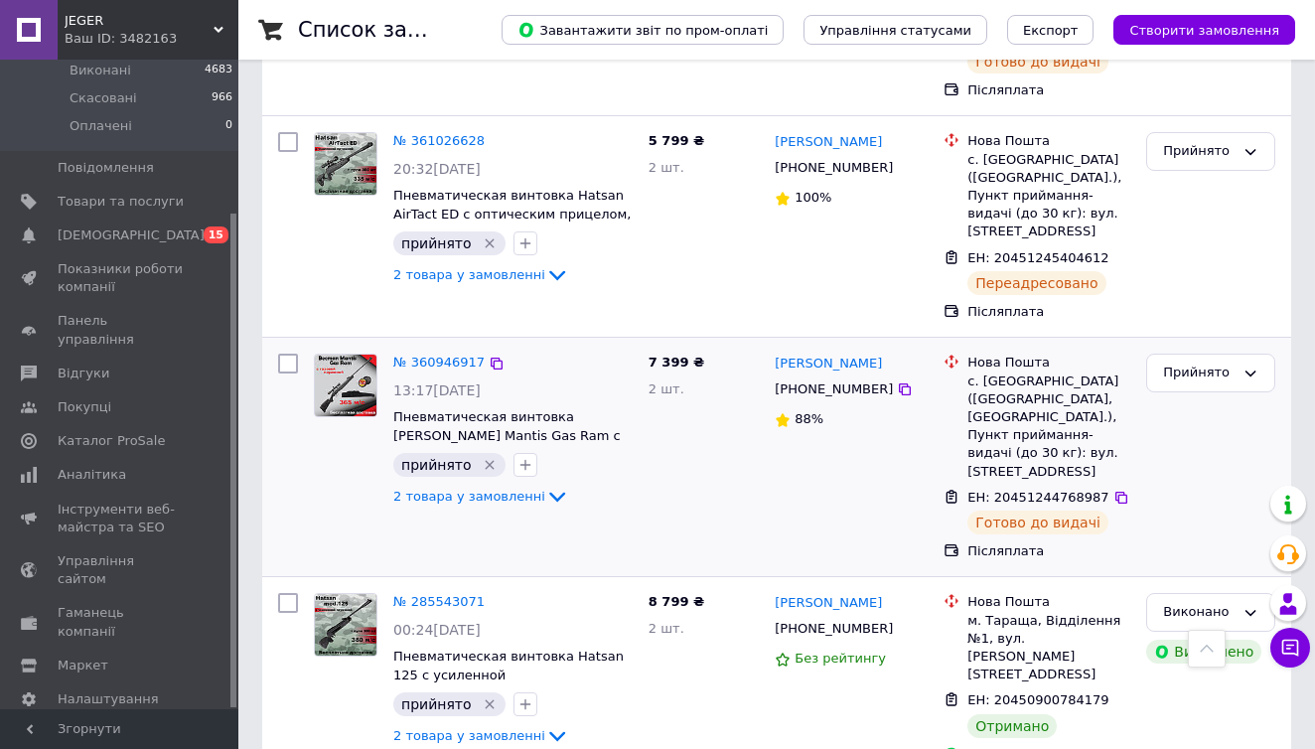
scroll to position [2247, 0]
